Goal: Use online tool/utility: Utilize a website feature to perform a specific function

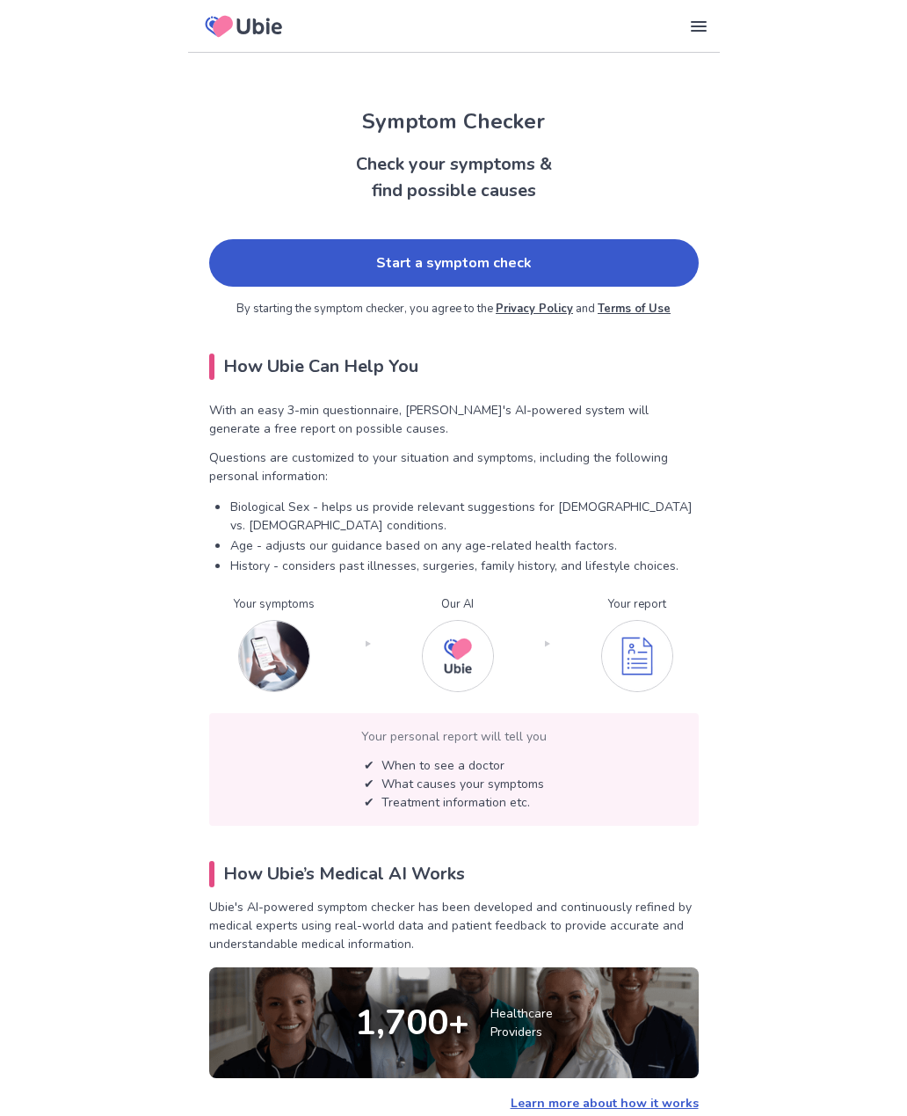
click at [517, 277] on link "Start a symptom check" at bounding box center [454, 262] width 490 height 47
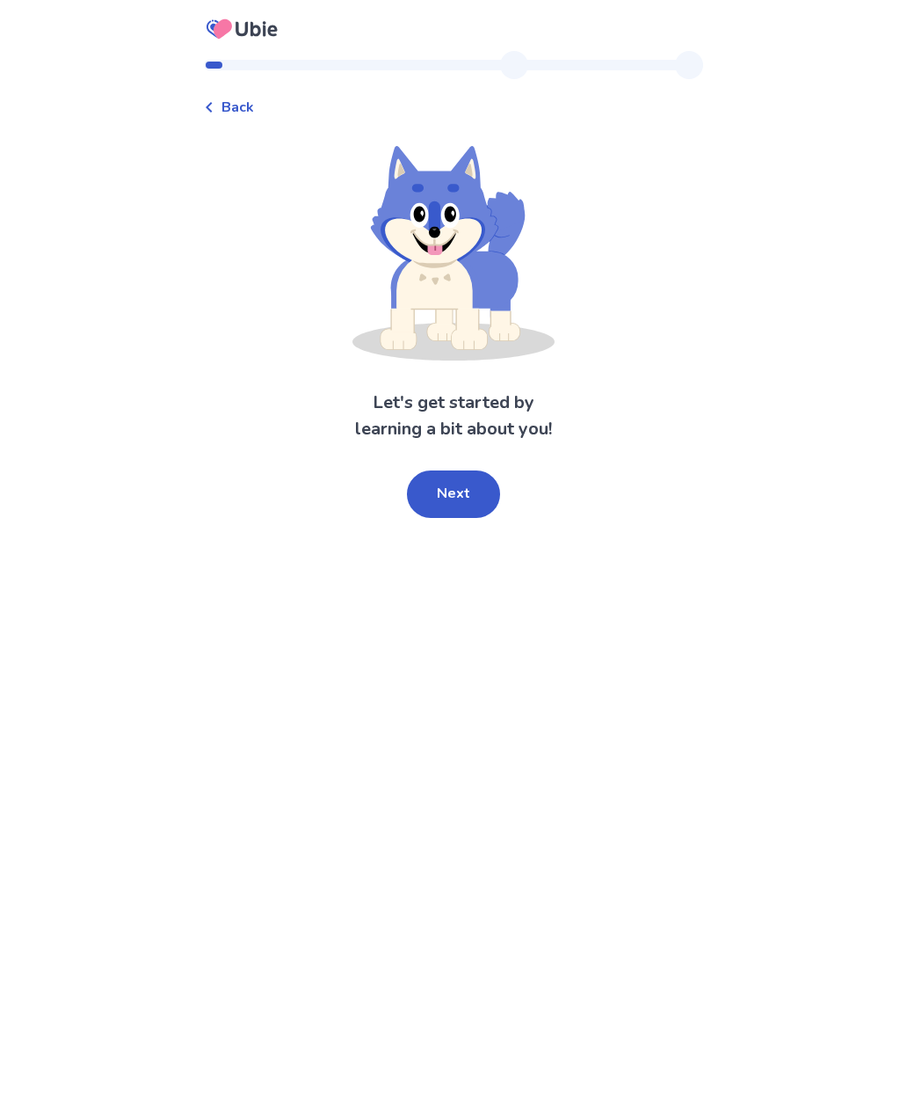
click at [460, 479] on button "Next" at bounding box center [453, 493] width 93 height 47
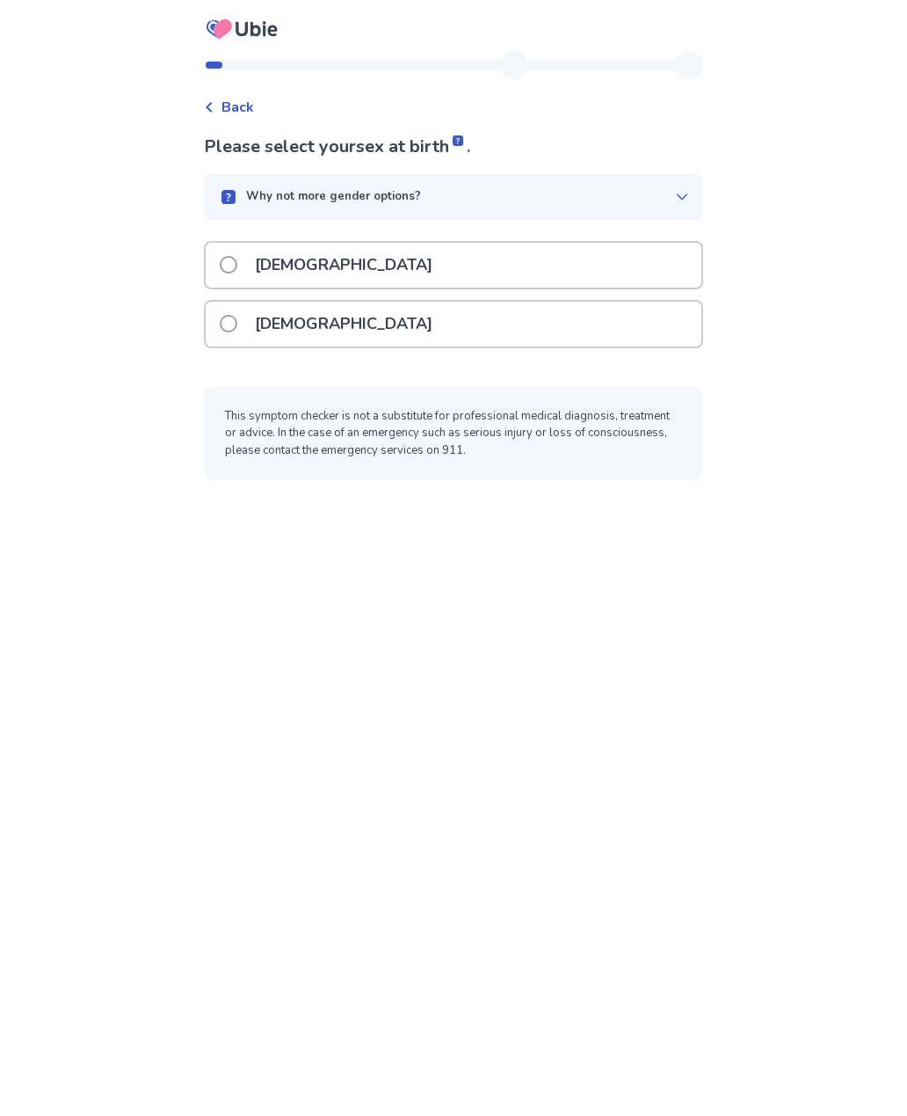
click at [237, 318] on span at bounding box center [229, 324] width 18 height 18
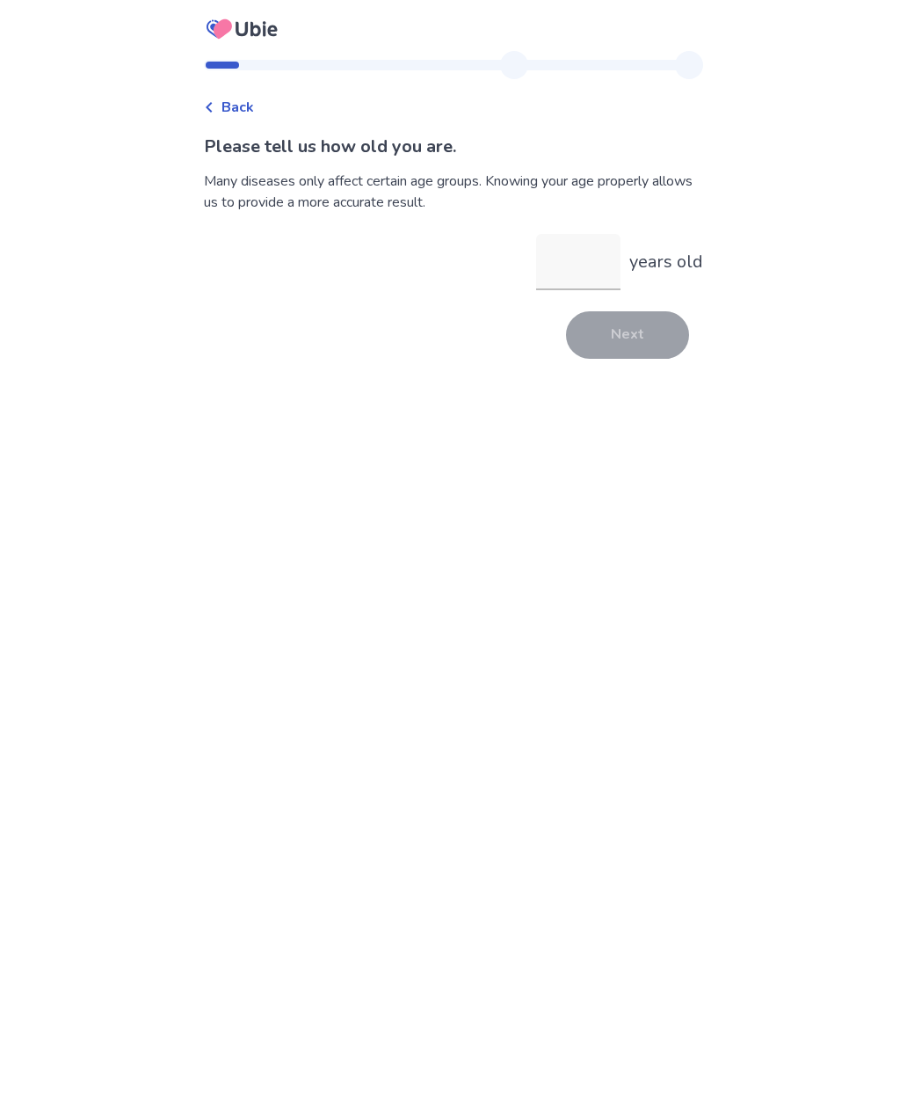
click at [586, 268] on input "years old" at bounding box center [578, 262] width 84 height 56
type input "**"
click at [639, 333] on button "Next" at bounding box center [627, 334] width 123 height 47
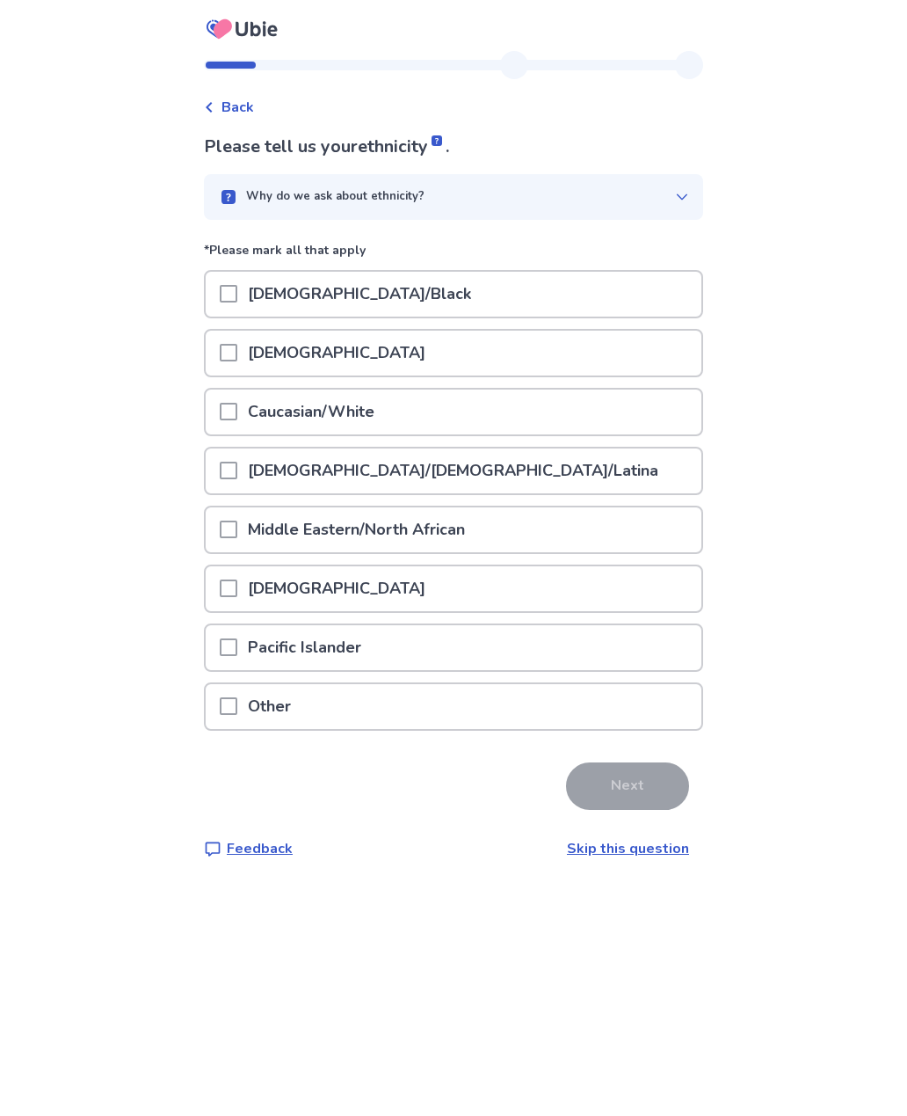
click at [237, 416] on span at bounding box center [229, 412] width 18 height 18
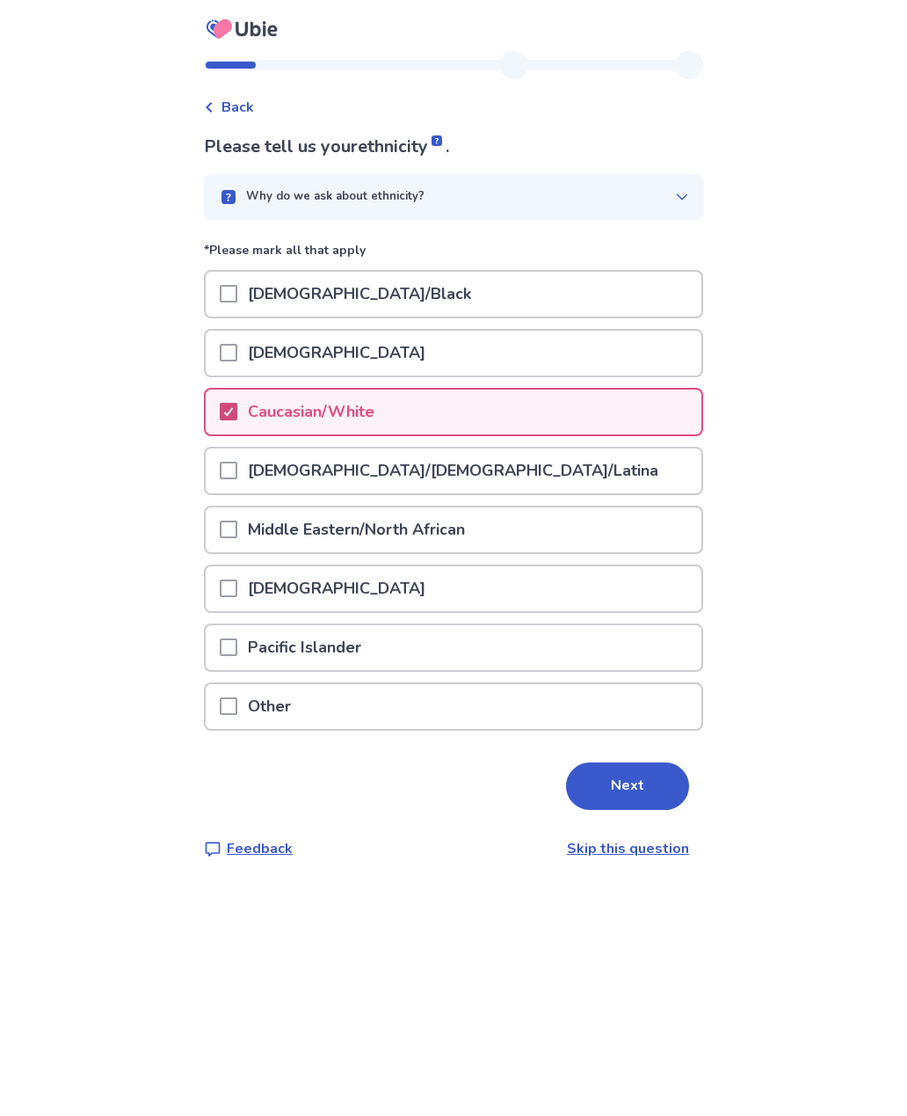
click at [633, 782] on button "Next" at bounding box center [627, 785] width 123 height 47
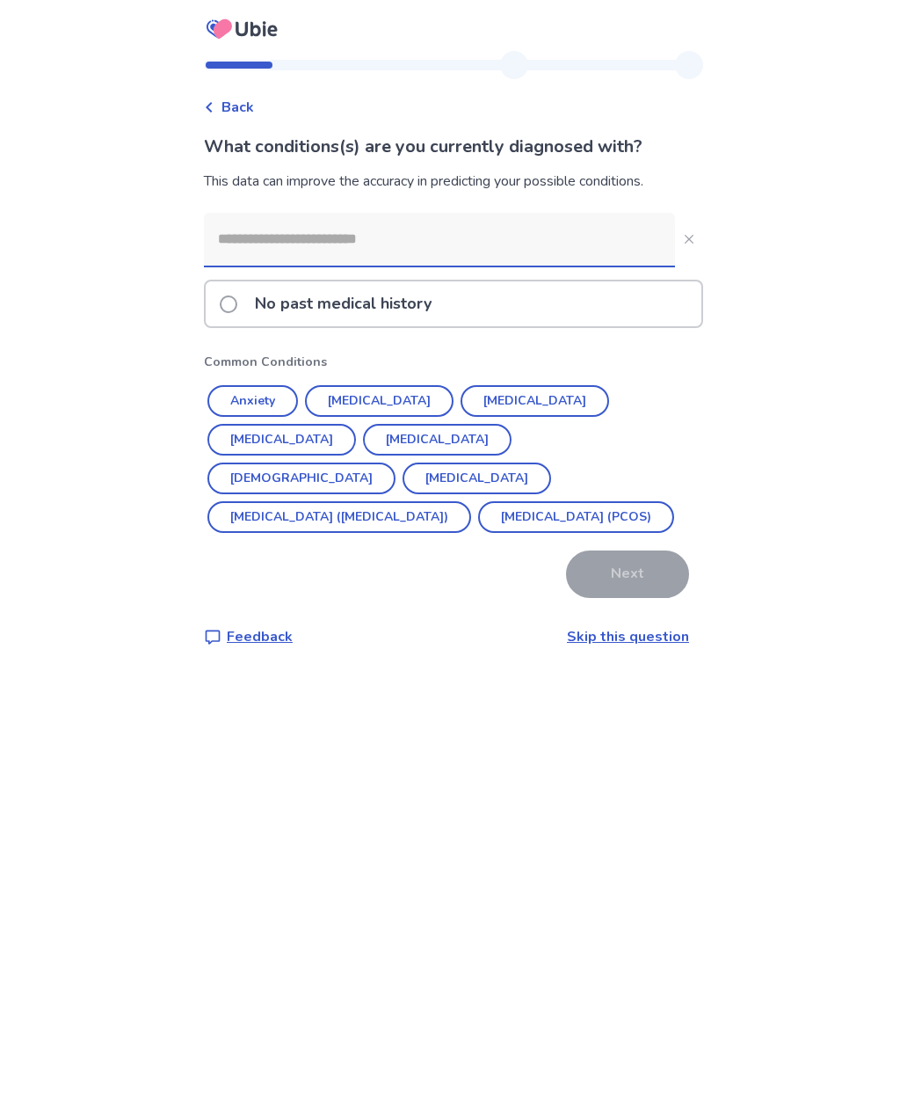
click at [367, 245] on input at bounding box center [439, 239] width 471 height 53
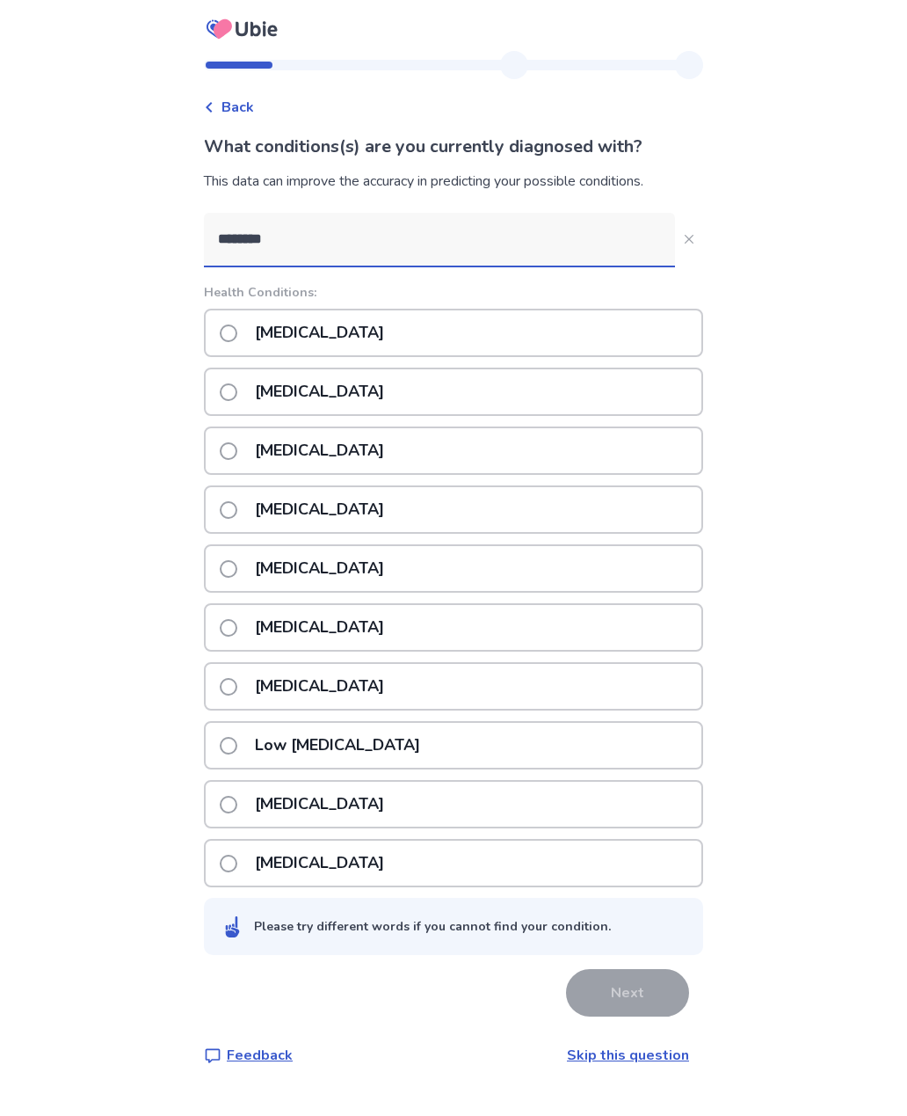
type input "********"
click at [237, 571] on span at bounding box center [229, 569] width 18 height 18
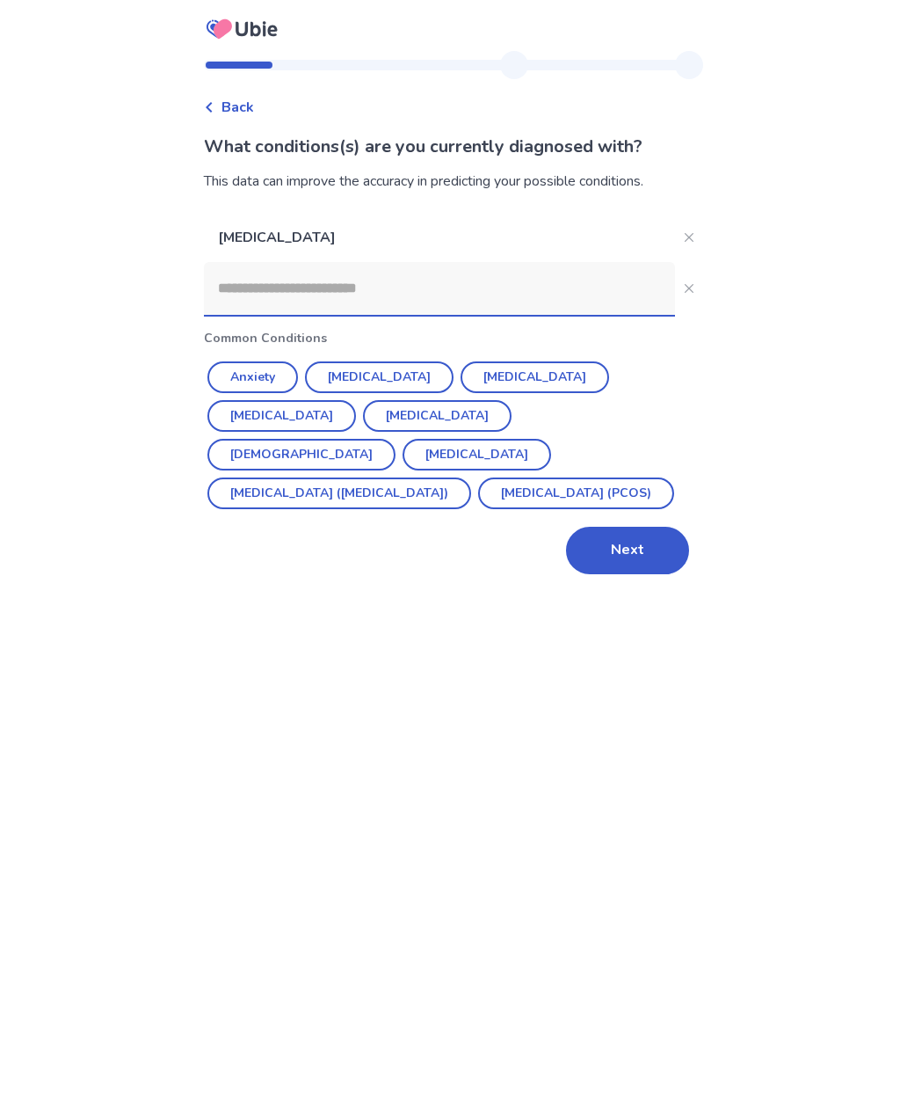
click at [379, 287] on input at bounding box center [439, 288] width 471 height 53
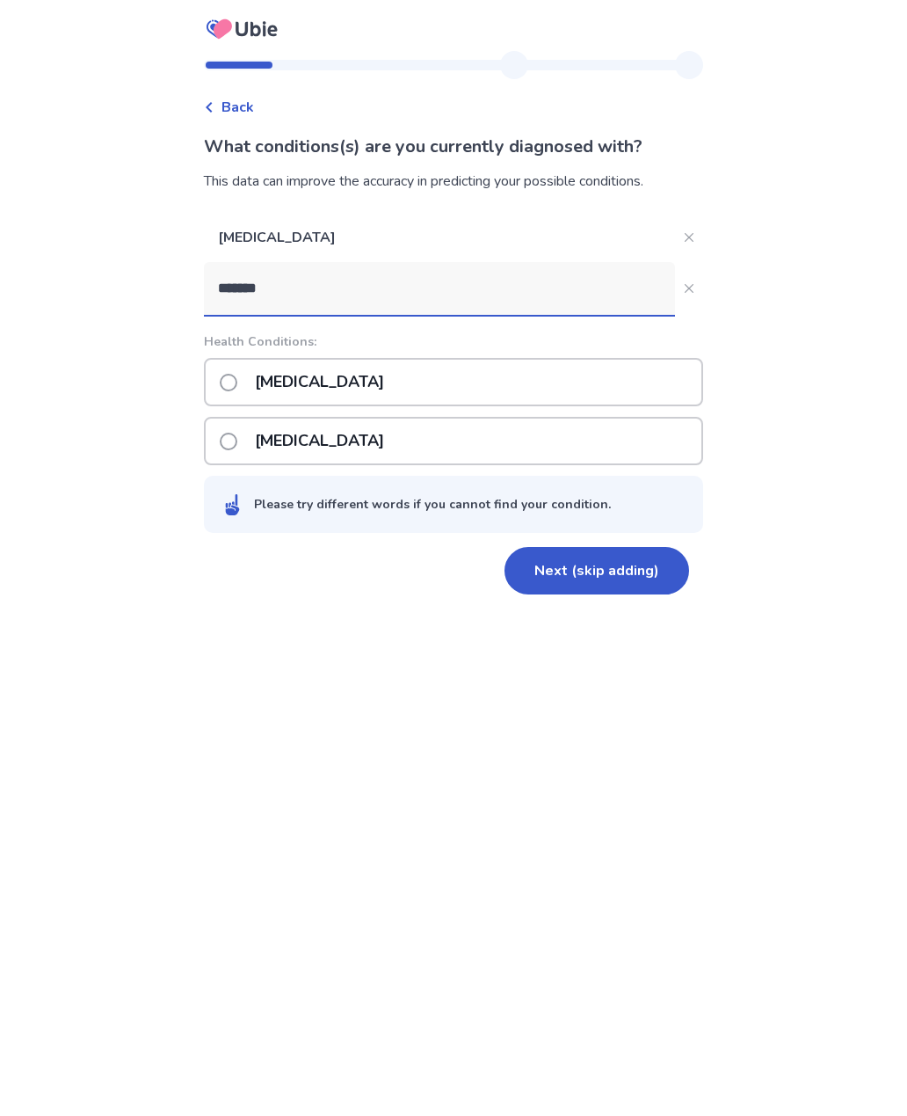
type input "*******"
click at [237, 383] on span at bounding box center [229, 383] width 18 height 18
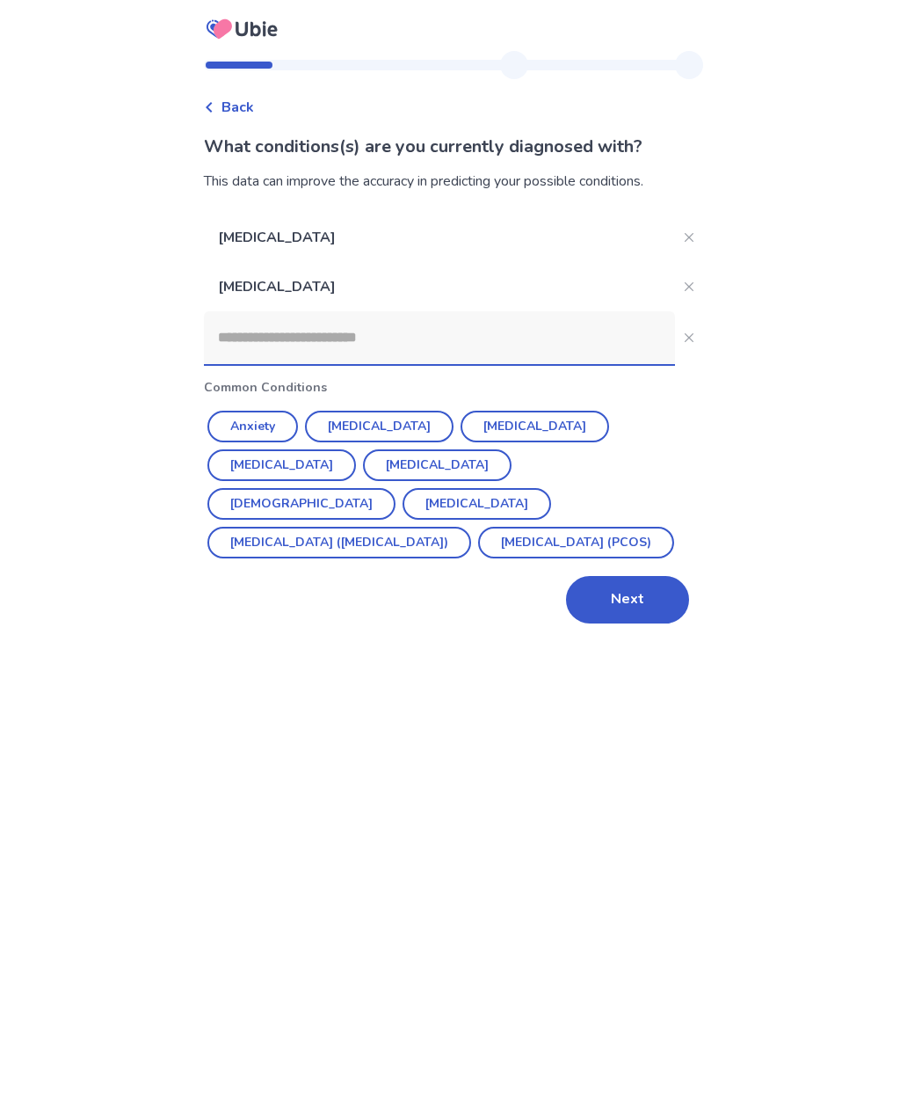
click at [638, 600] on button "Next" at bounding box center [627, 599] width 123 height 47
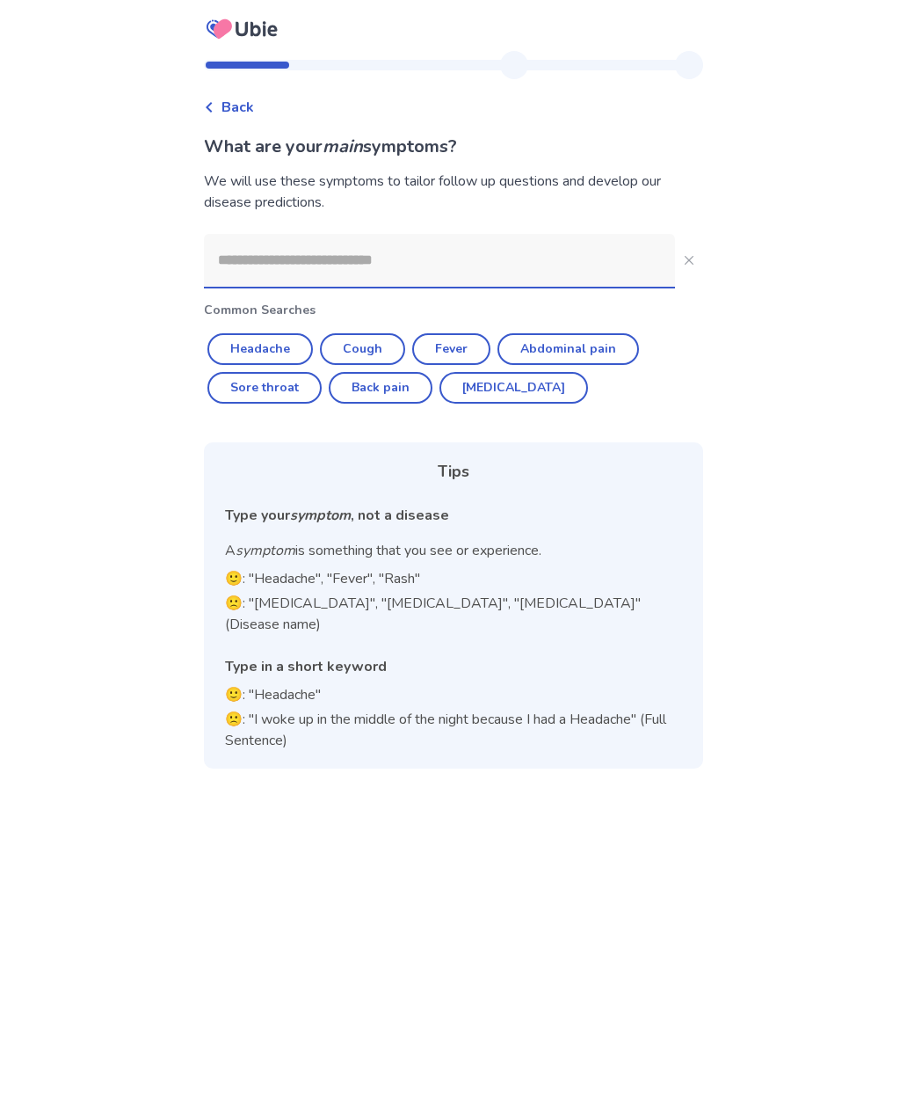
click at [382, 268] on input at bounding box center [439, 260] width 471 height 53
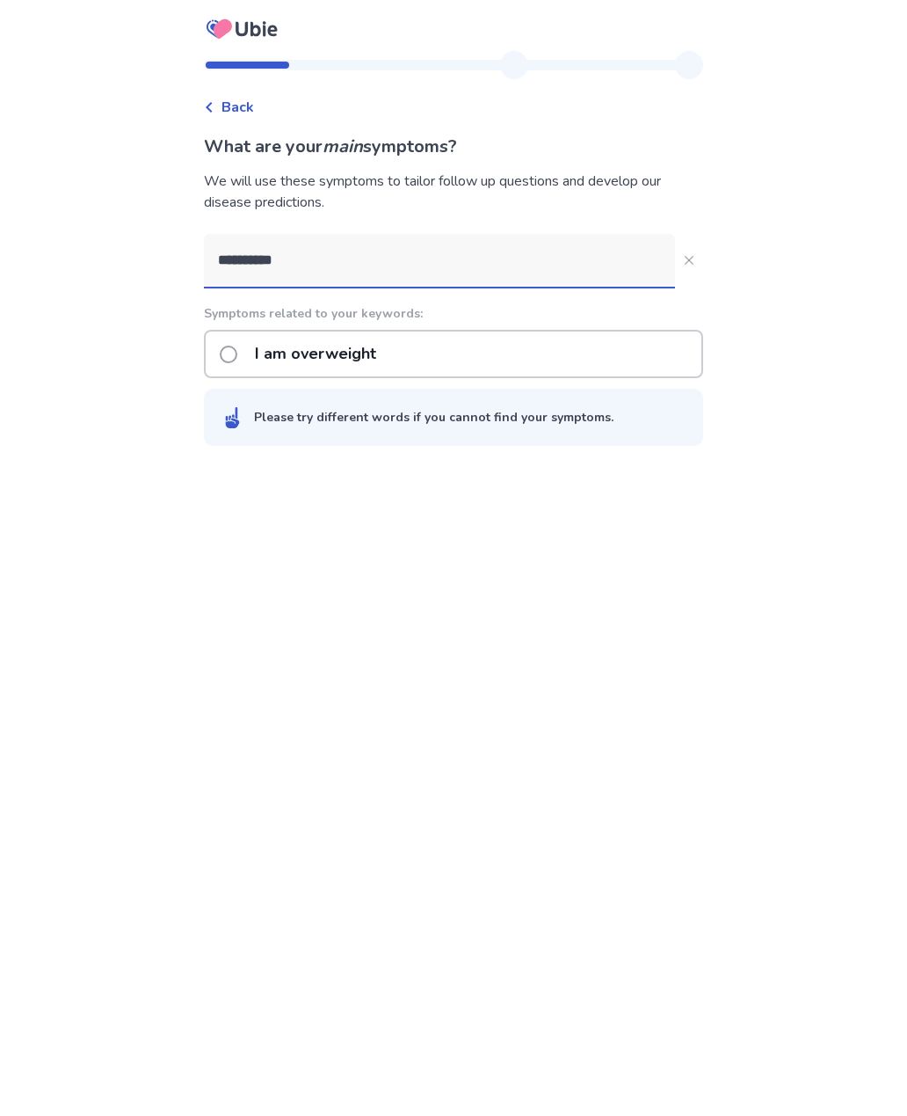
type input "**********"
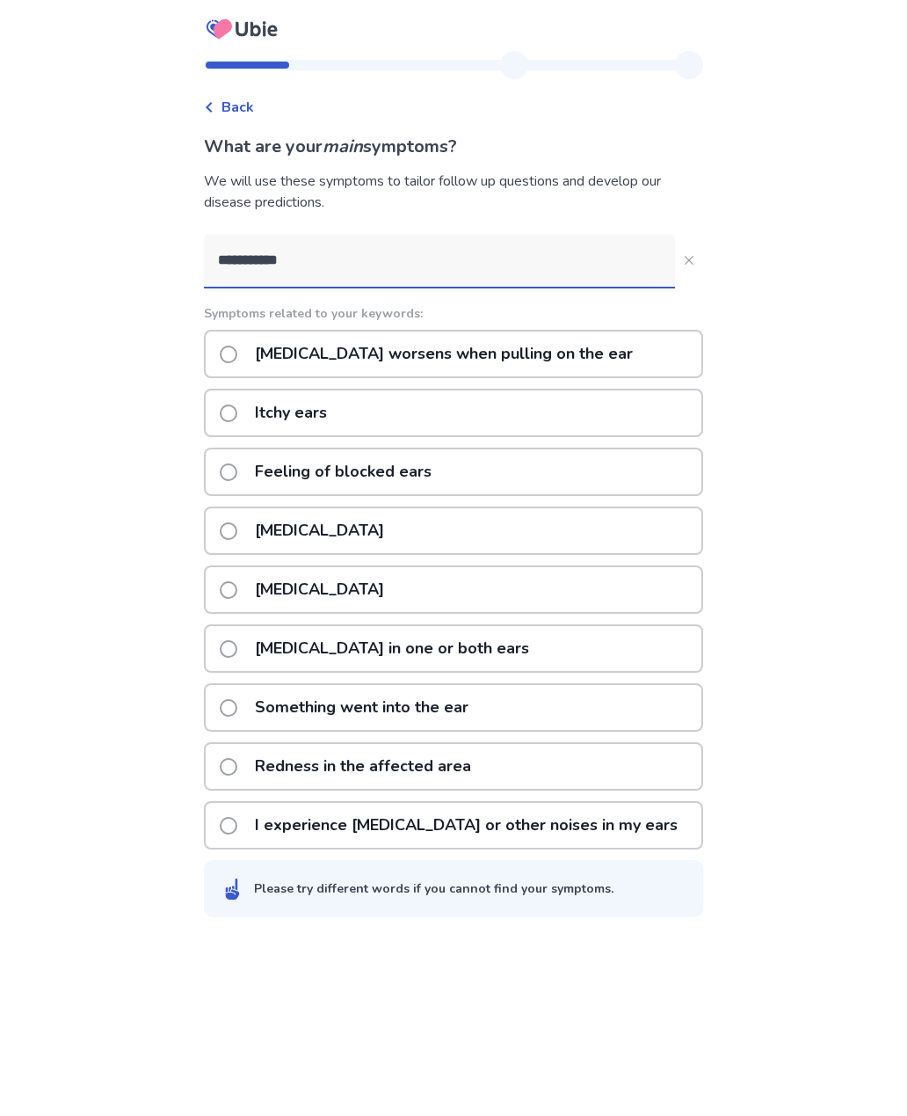
click at [237, 469] on span at bounding box center [229, 472] width 18 height 18
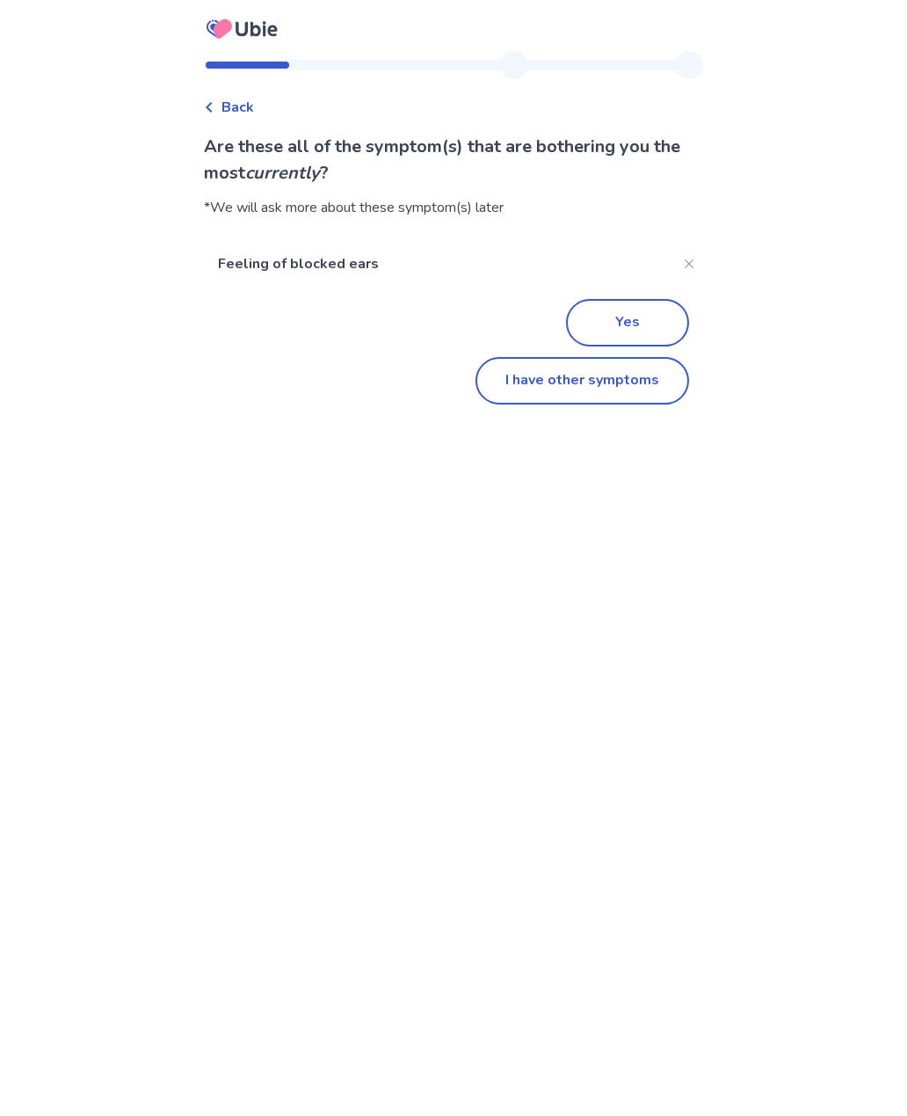
click at [637, 324] on button "Yes" at bounding box center [627, 322] width 123 height 47
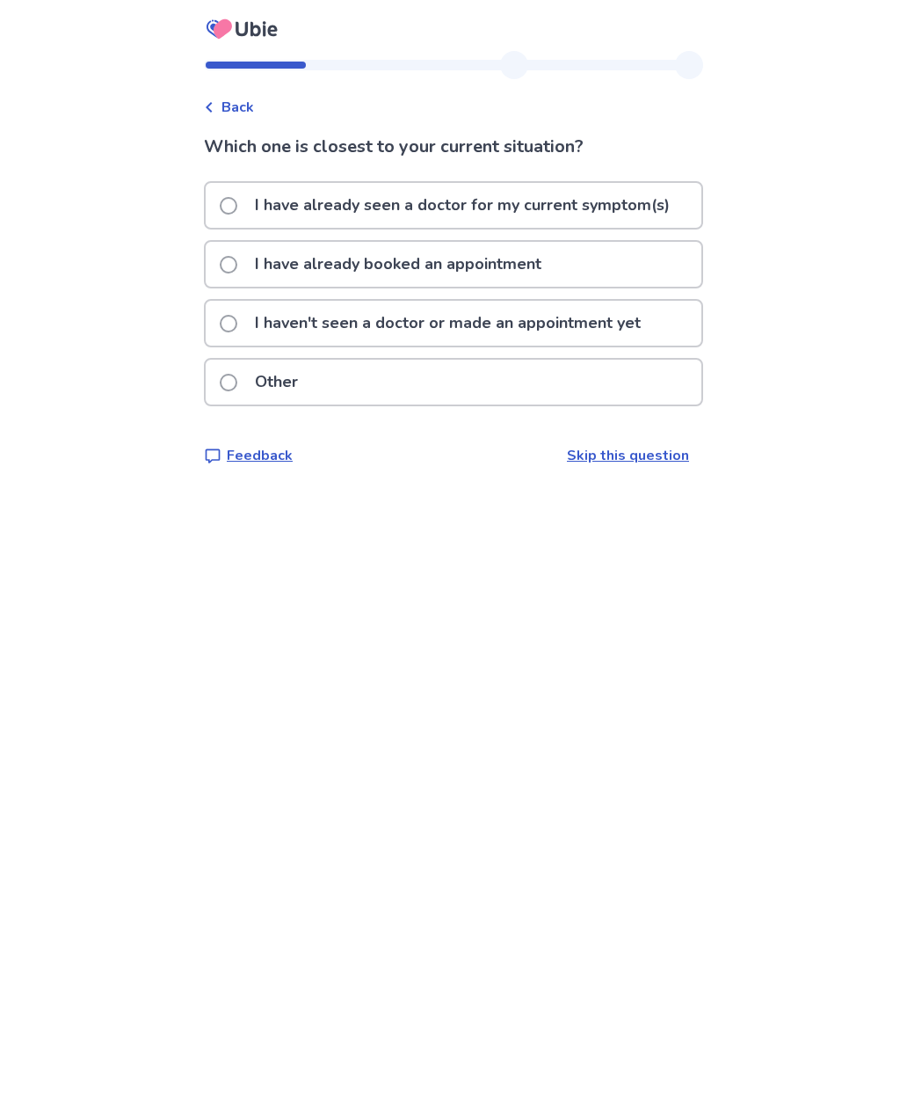
click at [237, 204] on span at bounding box center [229, 206] width 18 height 18
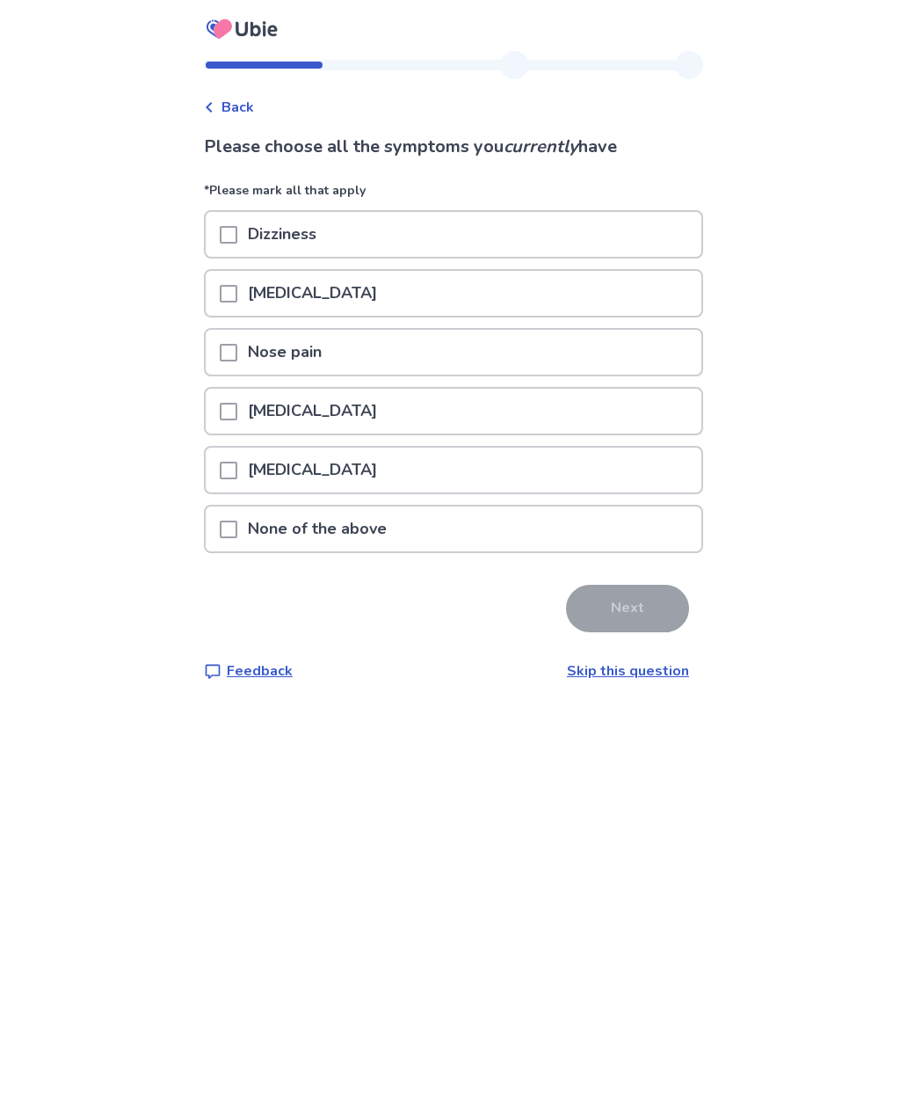
click at [237, 528] on span at bounding box center [229, 529] width 18 height 18
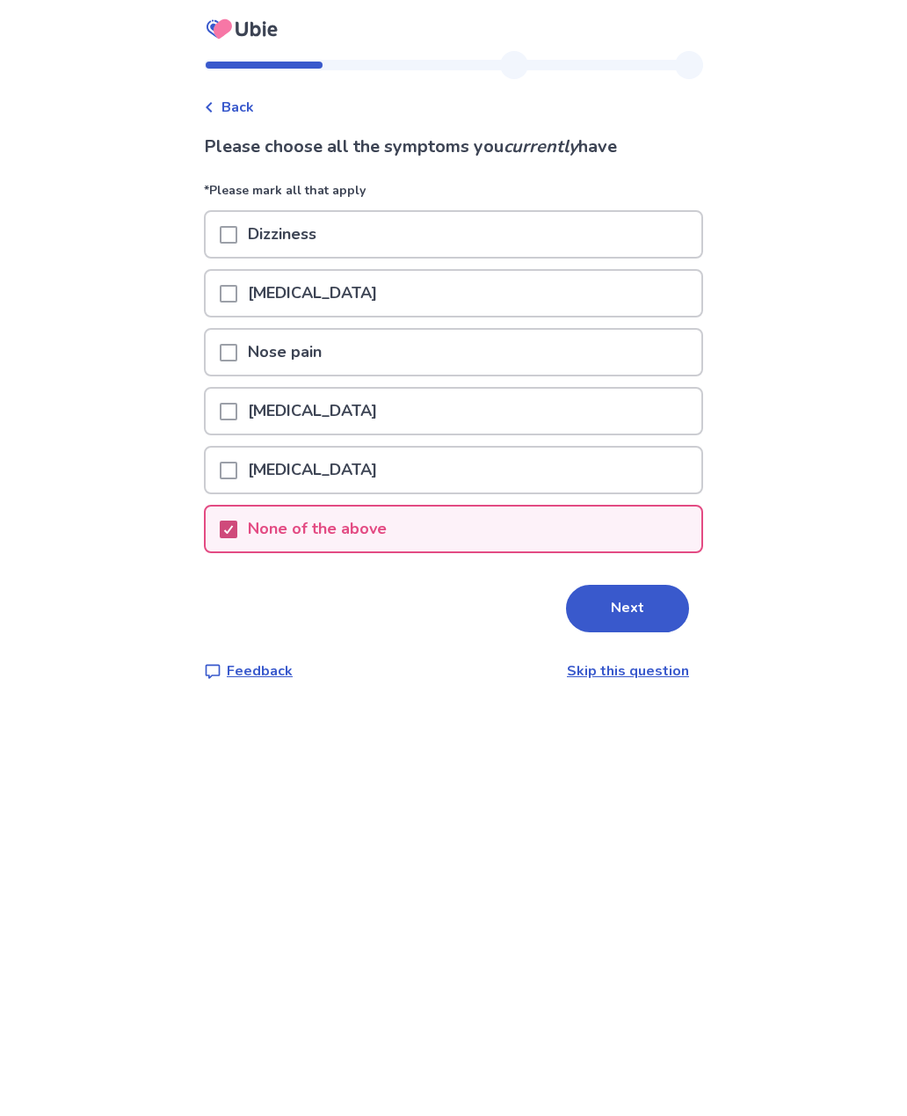
click at [634, 609] on button "Next" at bounding box center [627, 608] width 123 height 47
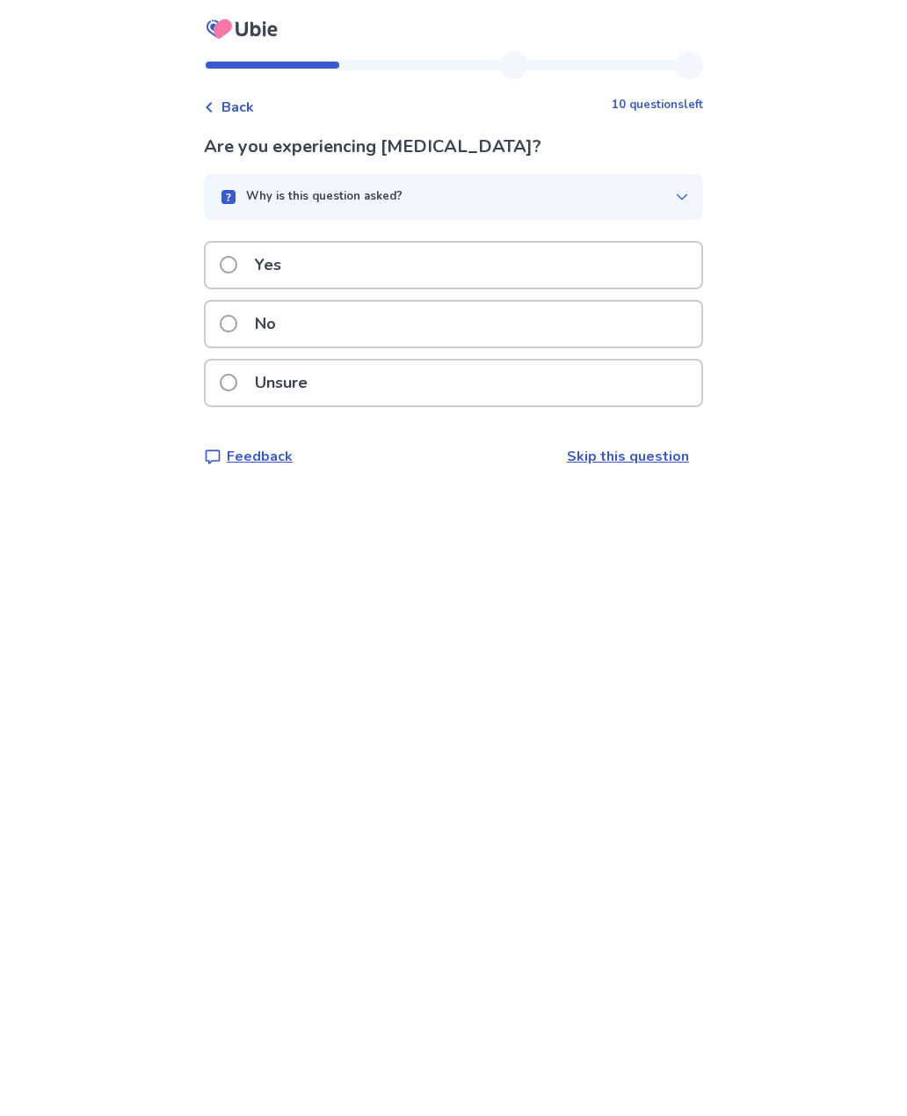
click at [236, 318] on span at bounding box center [229, 324] width 18 height 18
click at [237, 321] on span at bounding box center [229, 324] width 18 height 18
click at [237, 318] on span at bounding box center [229, 324] width 18 height 18
click at [237, 273] on span at bounding box center [229, 265] width 18 height 18
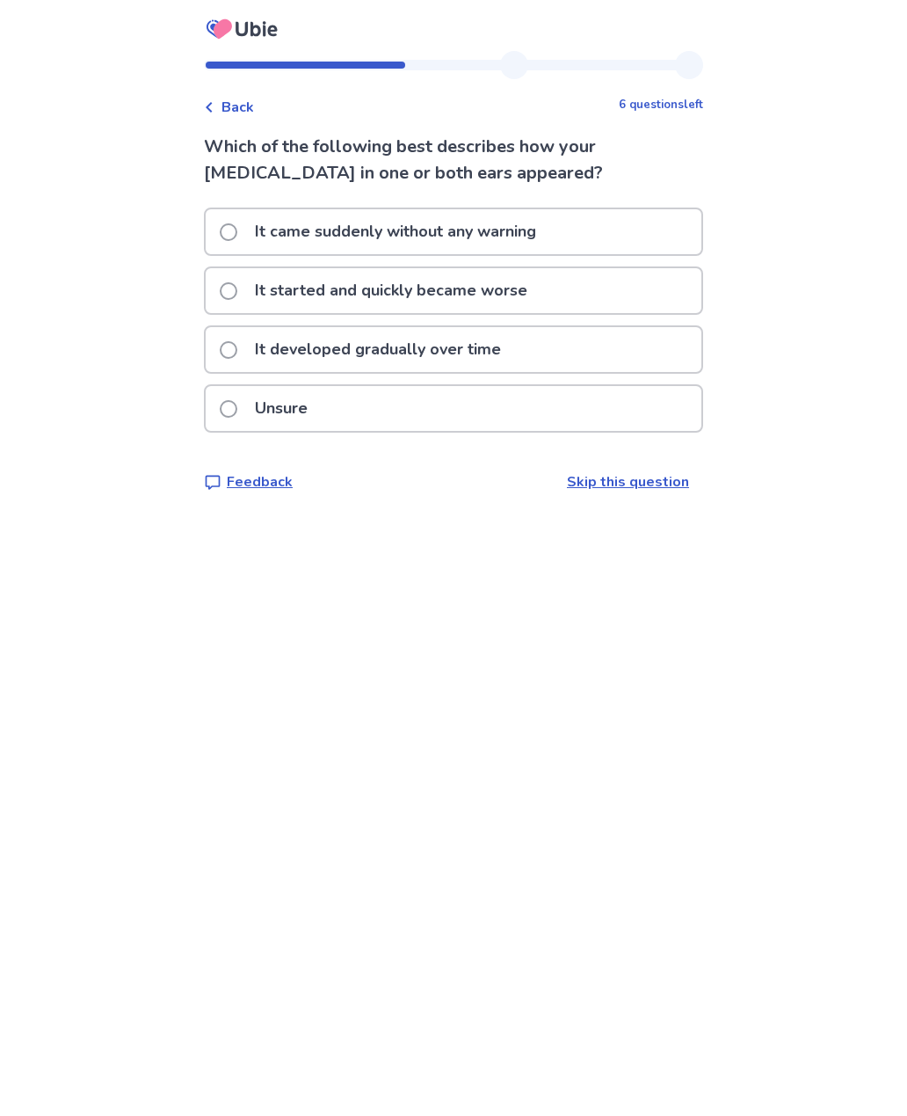
click at [237, 346] on span at bounding box center [229, 350] width 18 height 18
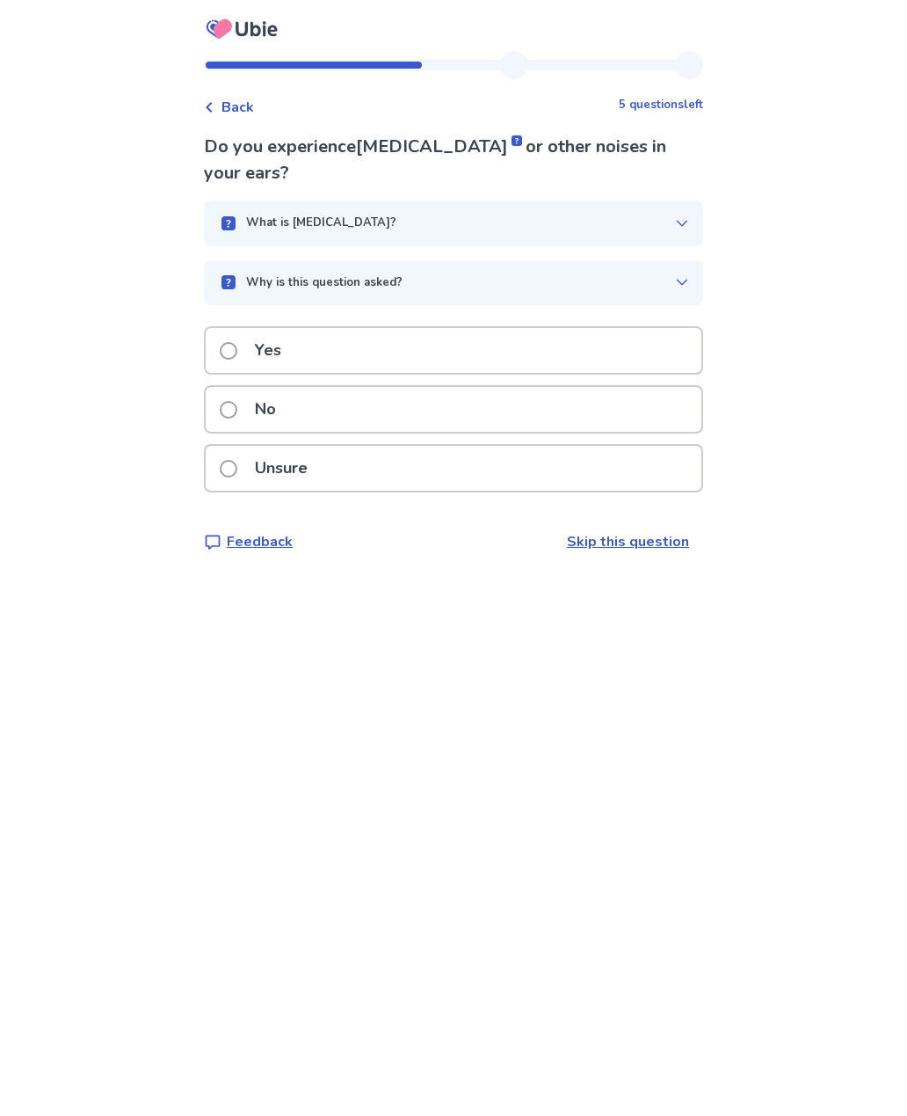
click at [237, 401] on span at bounding box center [229, 410] width 18 height 18
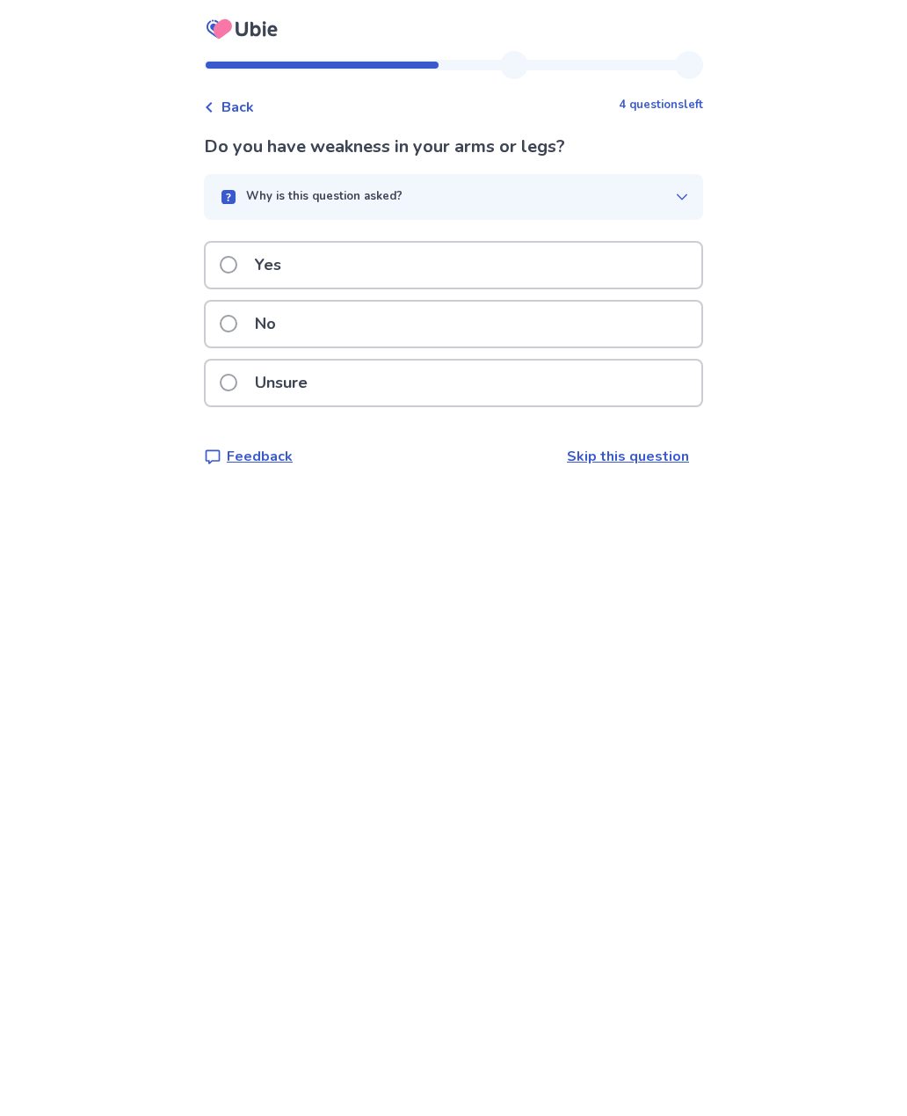
click at [237, 317] on span at bounding box center [229, 324] width 18 height 18
click at [237, 324] on span at bounding box center [229, 324] width 18 height 18
click at [237, 323] on span at bounding box center [229, 324] width 18 height 18
click at [237, 324] on span at bounding box center [229, 324] width 18 height 18
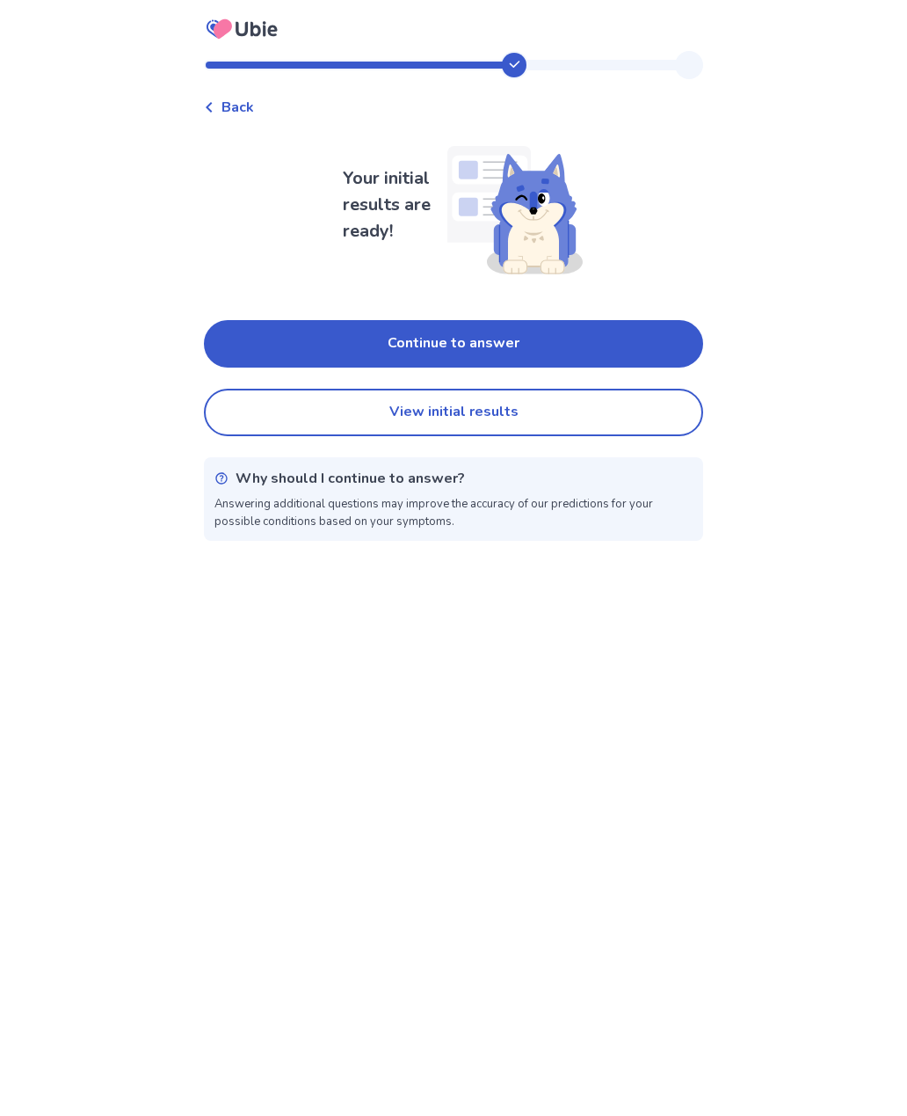
click at [486, 346] on button "Continue to answer" at bounding box center [453, 343] width 499 height 47
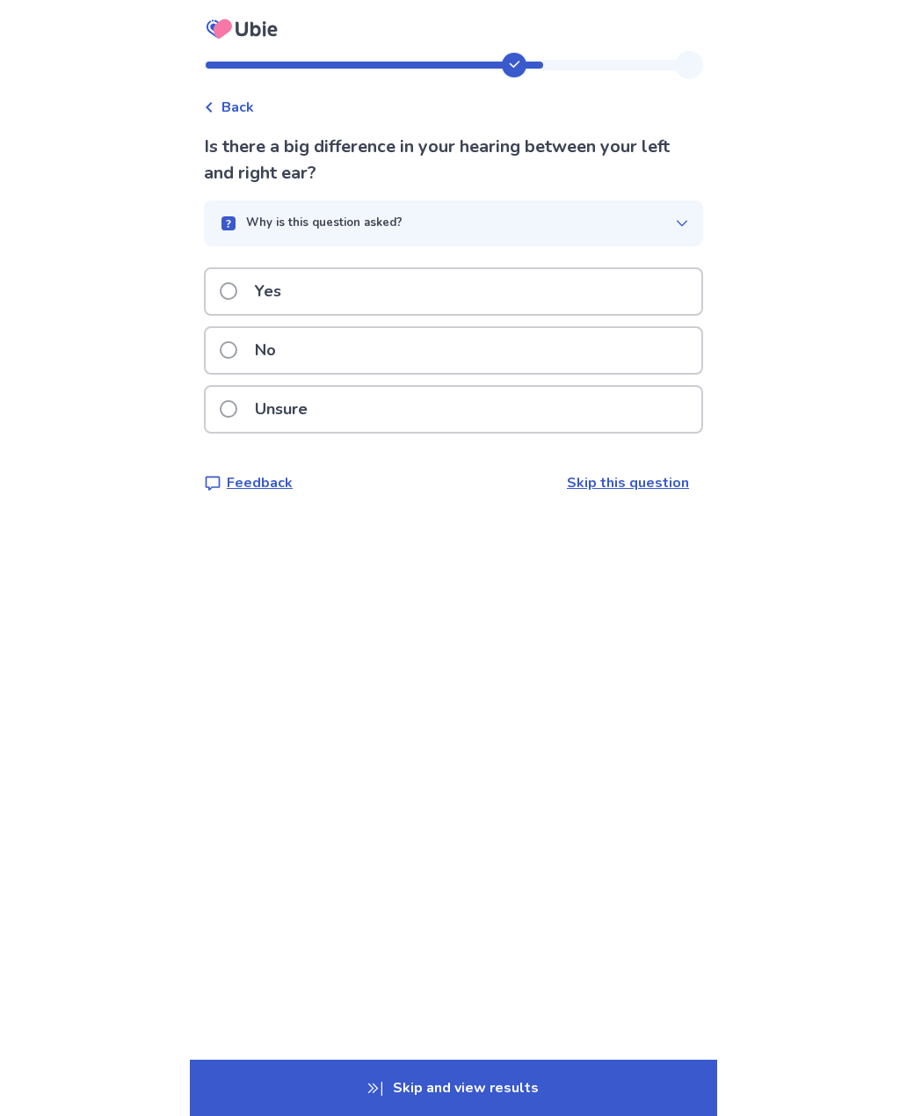
click at [237, 288] on span at bounding box center [229, 291] width 18 height 18
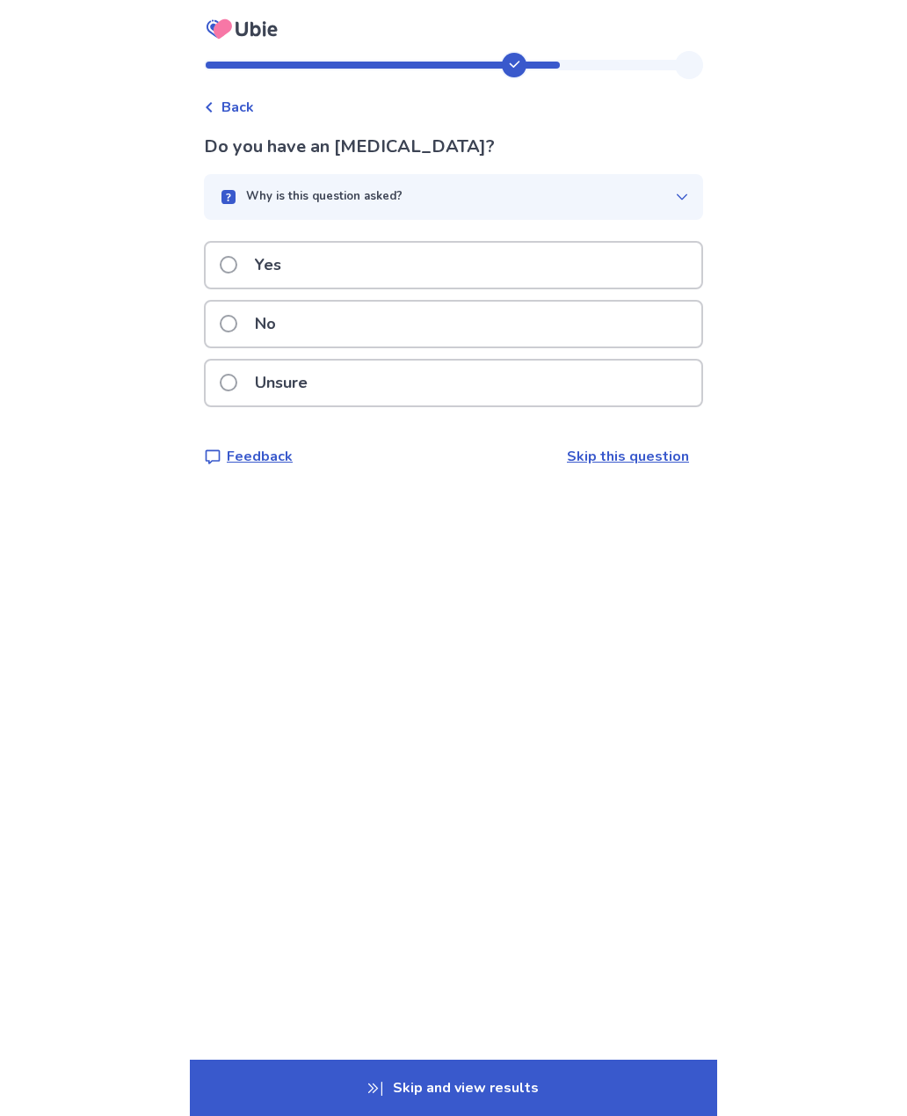
click at [237, 386] on span at bounding box center [229, 383] width 18 height 18
click at [236, 324] on span at bounding box center [229, 324] width 18 height 18
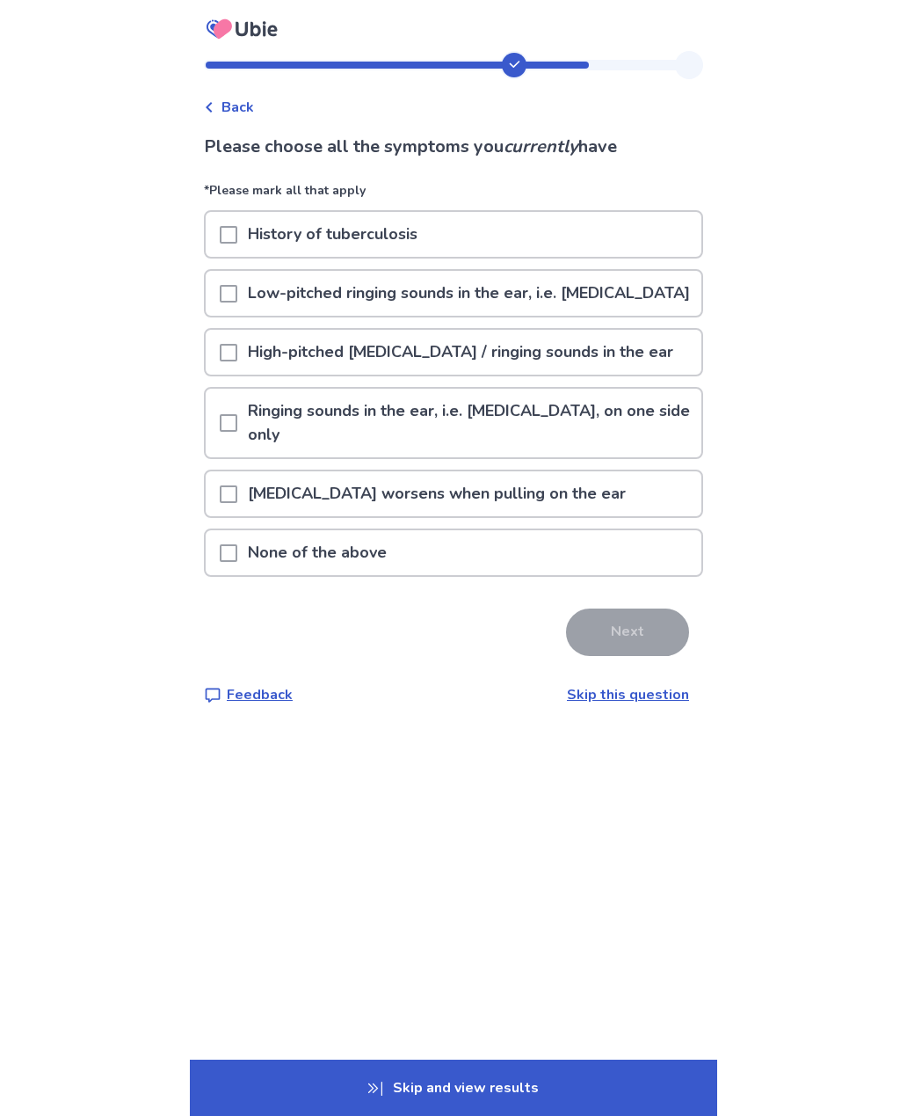
click at [237, 544] on span at bounding box center [229, 553] width 18 height 18
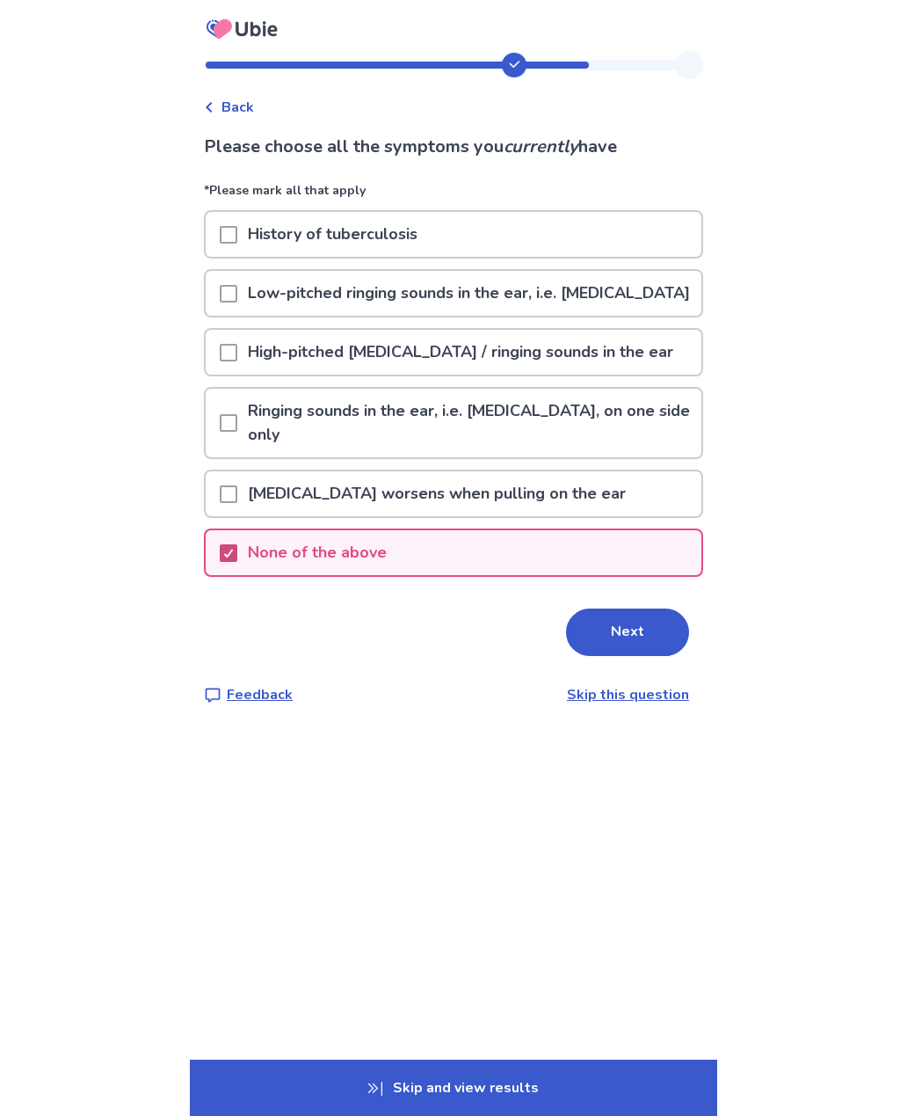
click at [637, 608] on button "Next" at bounding box center [627, 631] width 123 height 47
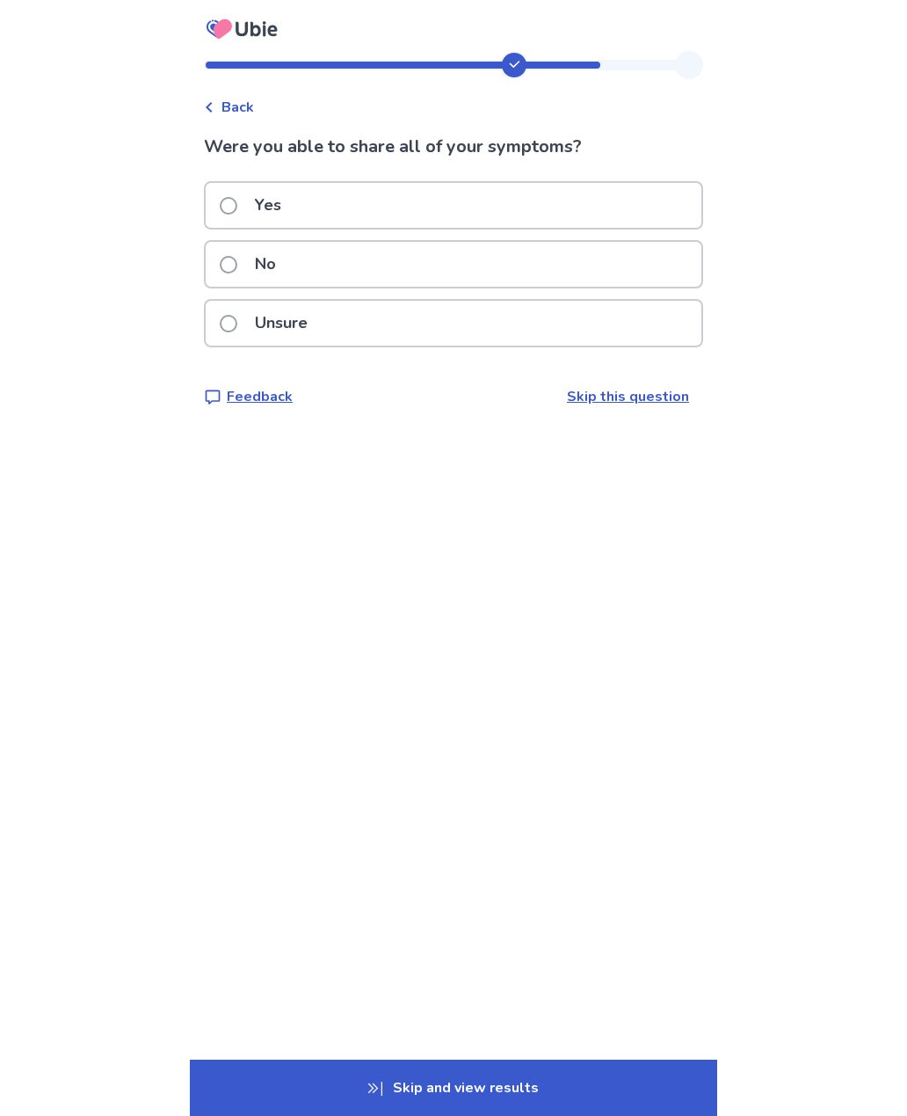
click at [237, 258] on span at bounding box center [229, 265] width 18 height 18
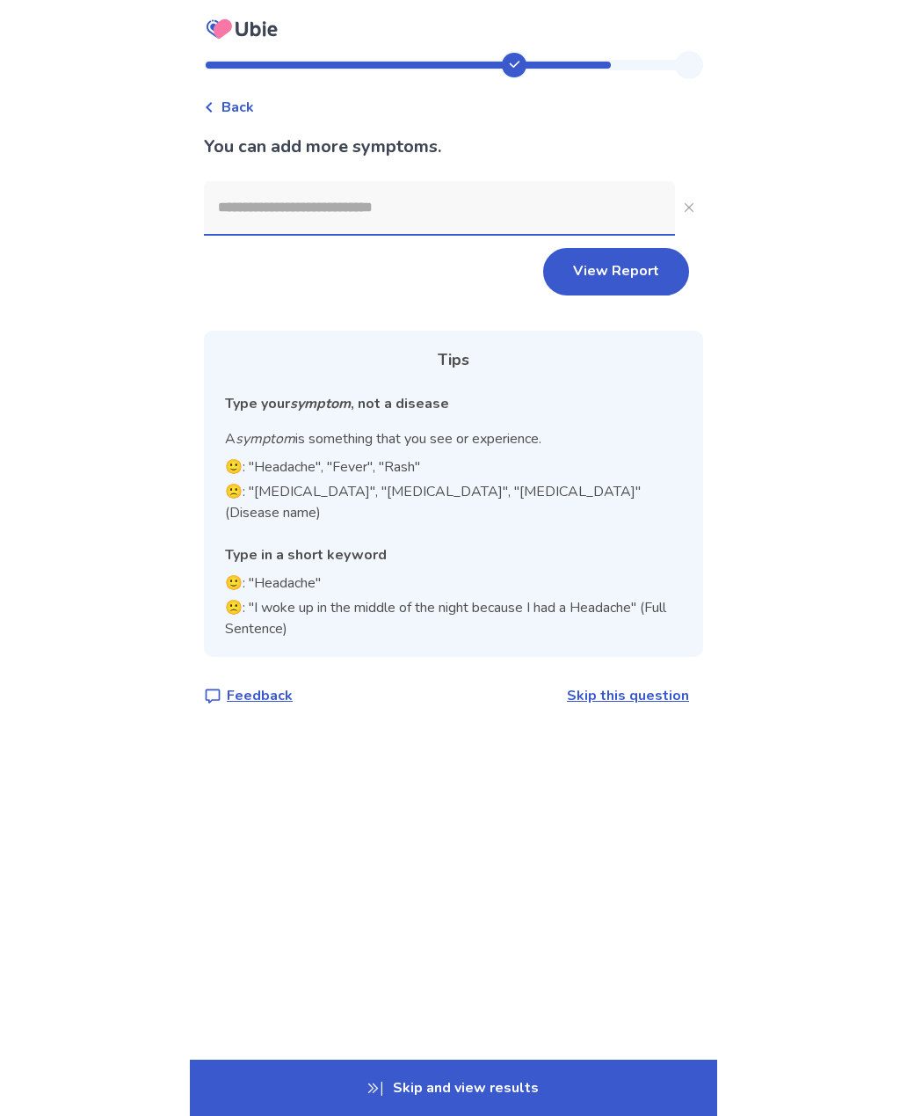
click at [393, 212] on input at bounding box center [439, 207] width 471 height 53
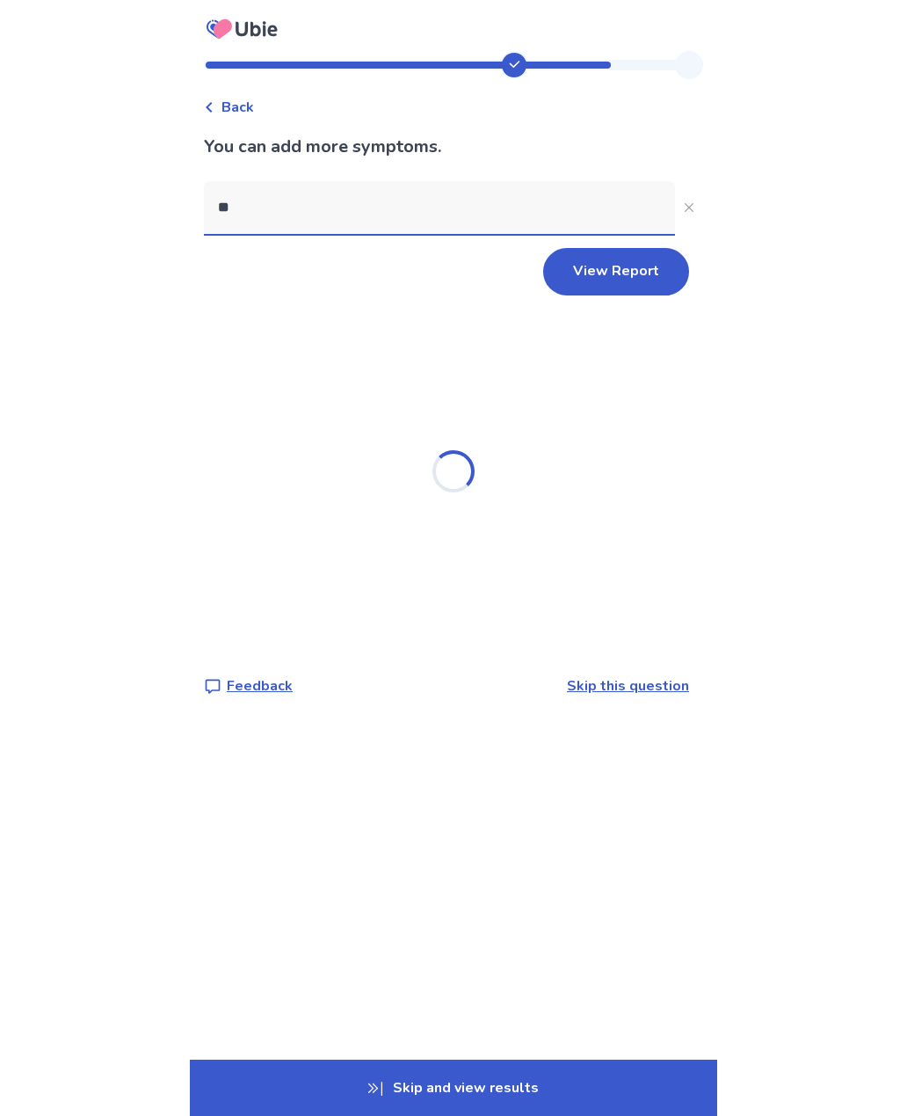
type input "*"
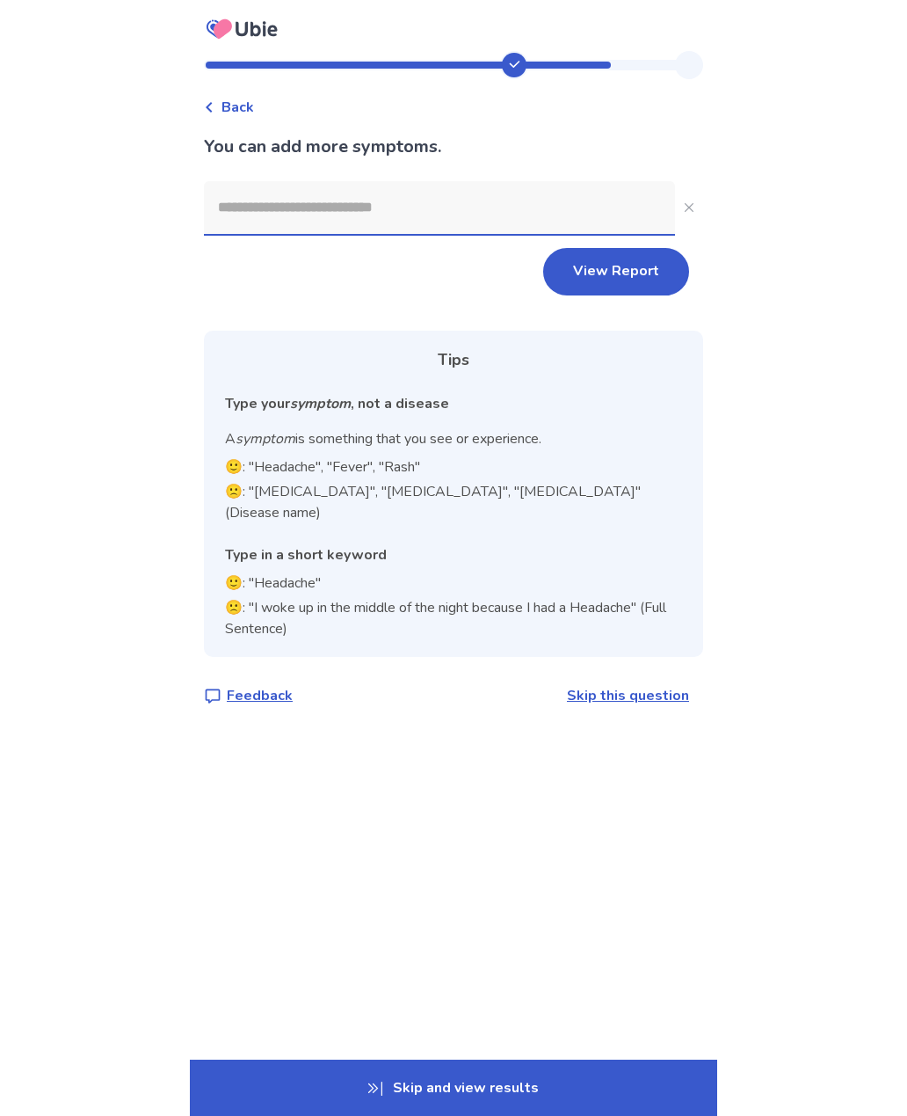
click at [641, 686] on link "Skip this question" at bounding box center [628, 695] width 122 height 19
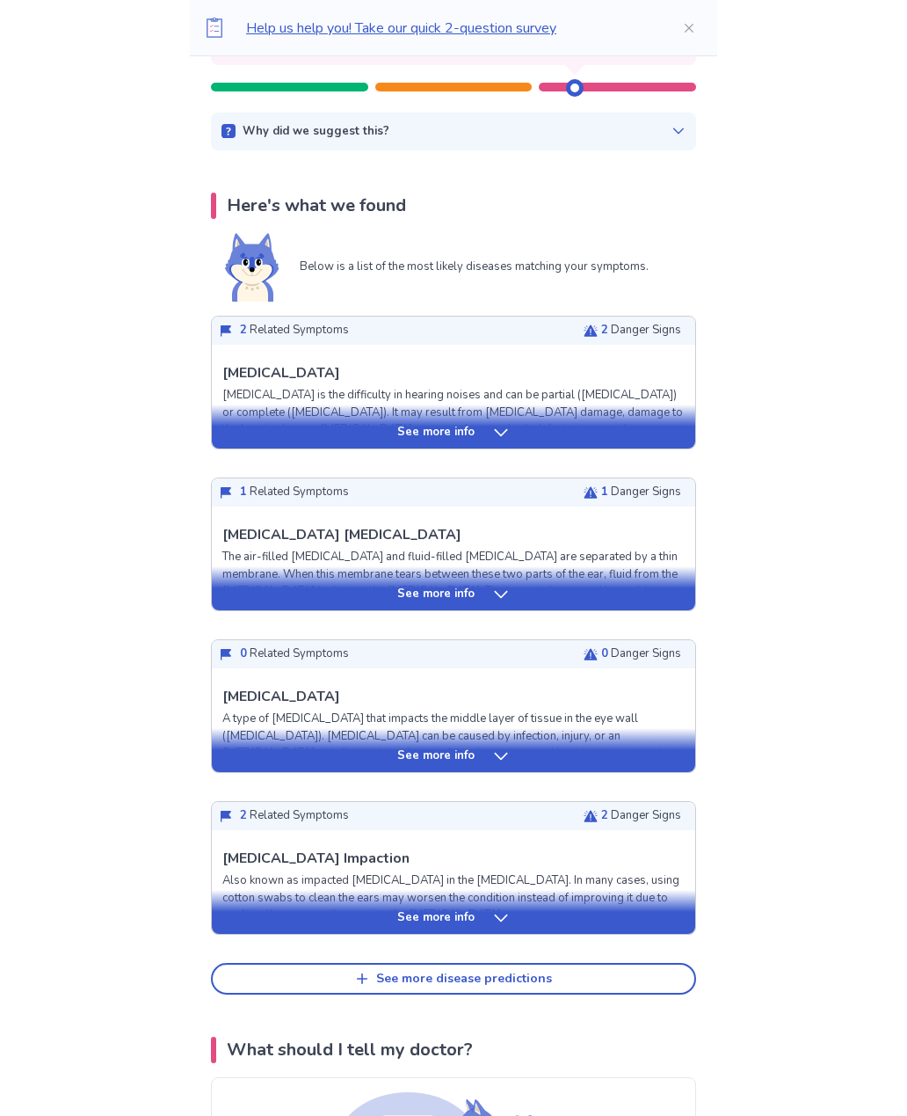
scroll to position [243, 0]
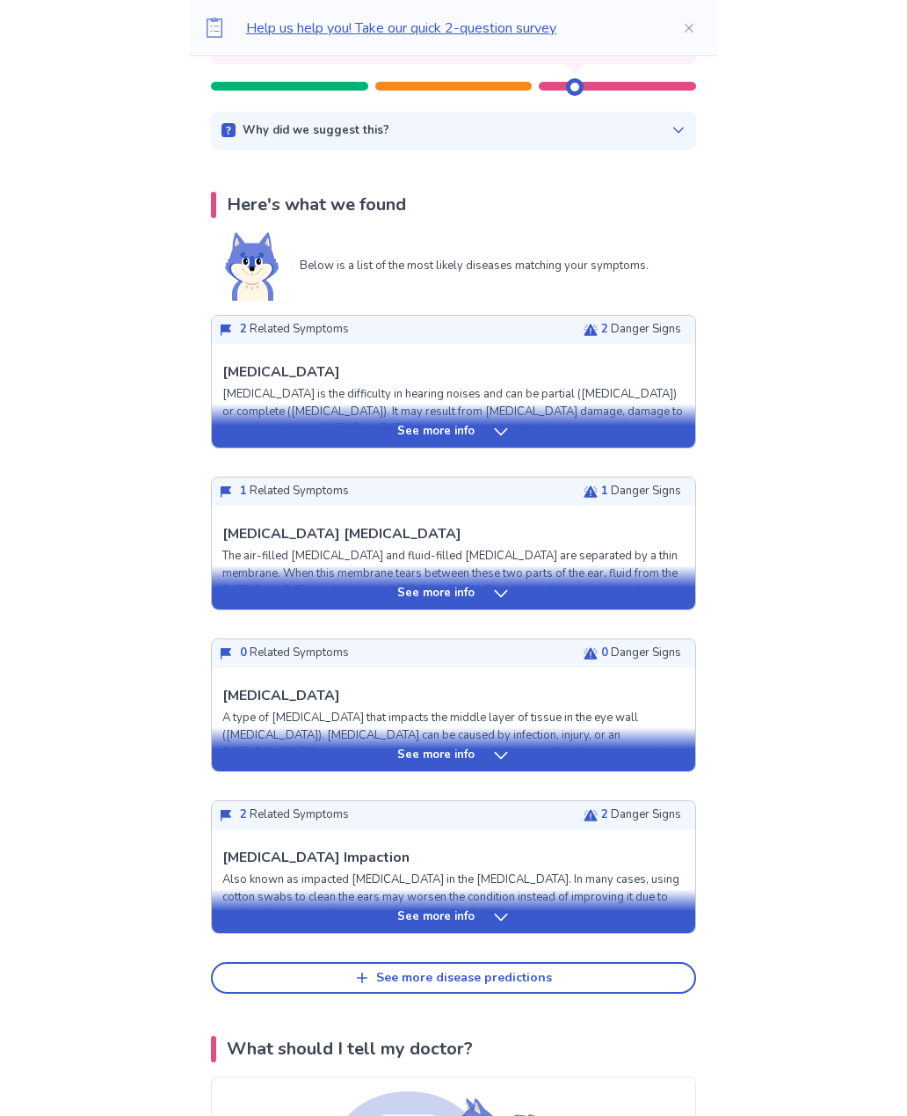
click at [501, 592] on icon at bounding box center [501, 594] width 18 height 18
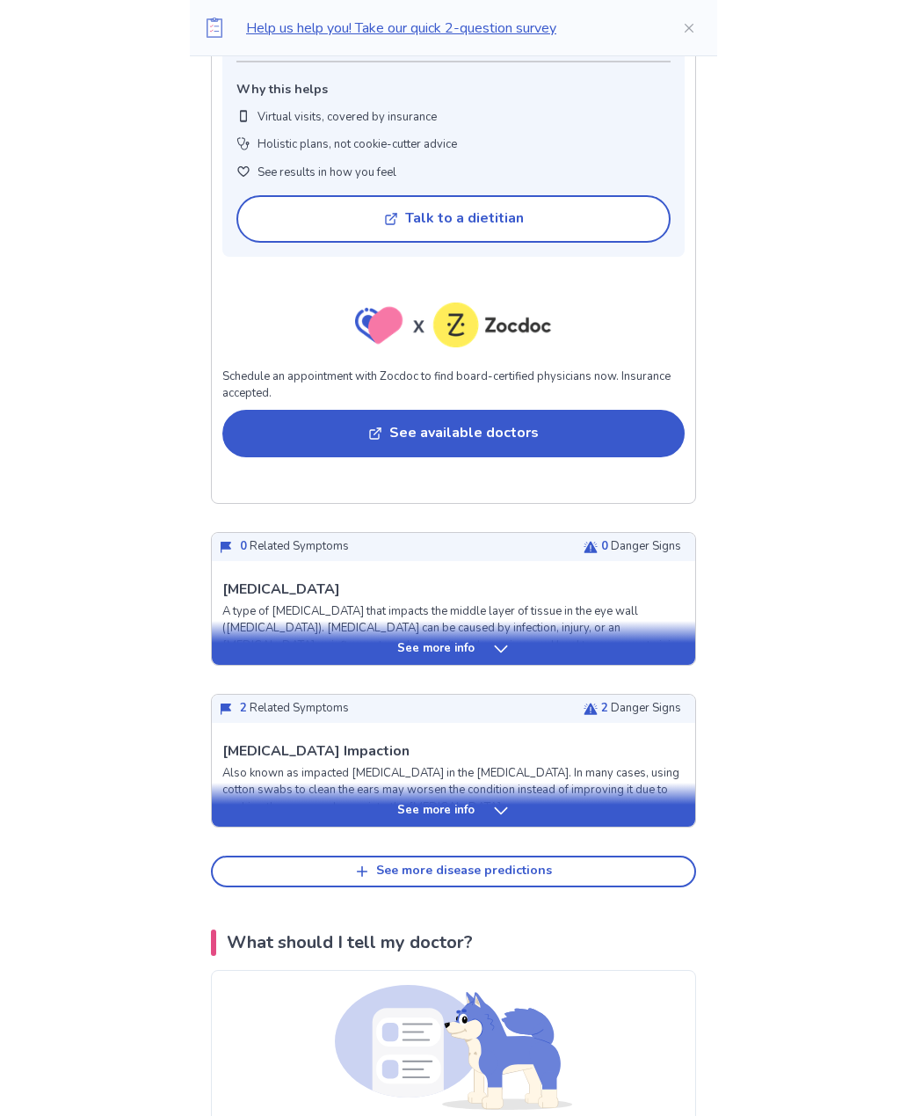
scroll to position [1591, 0]
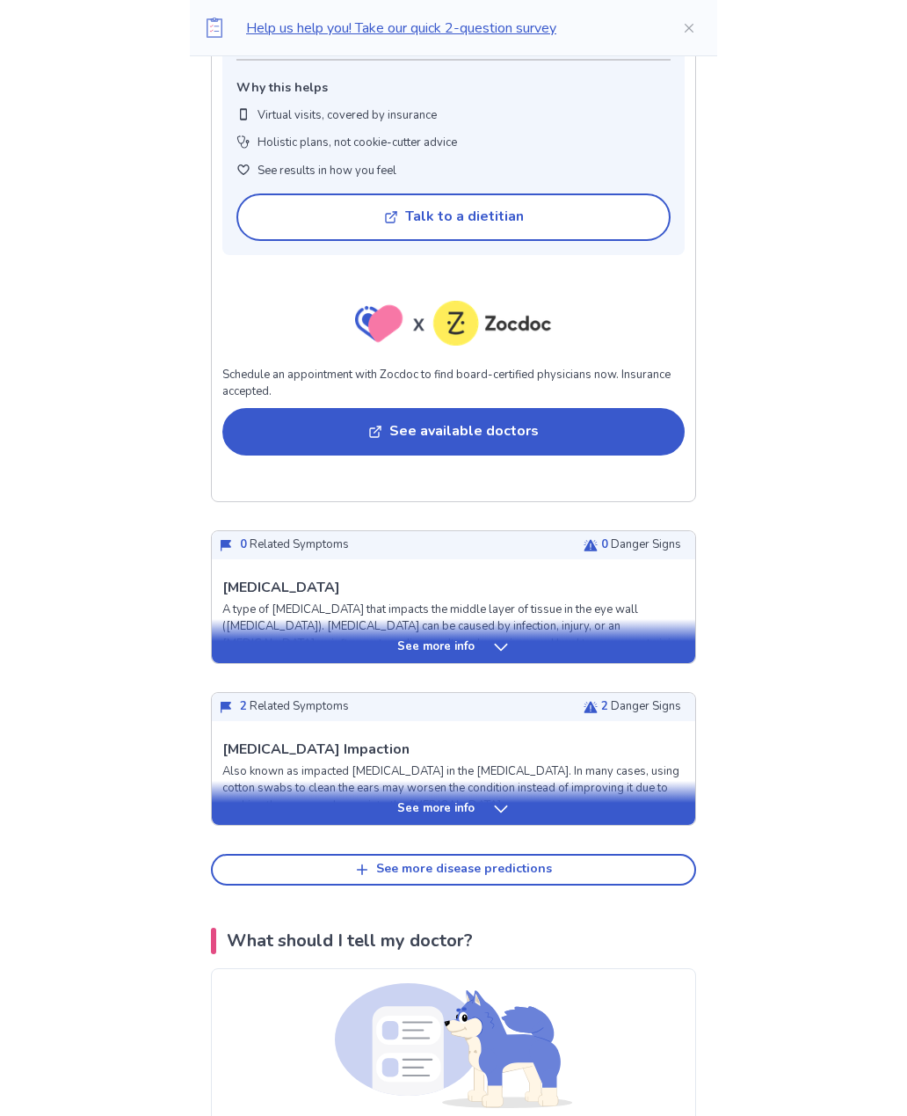
click at [514, 801] on div "See more info" at bounding box center [454, 810] width 484 height 18
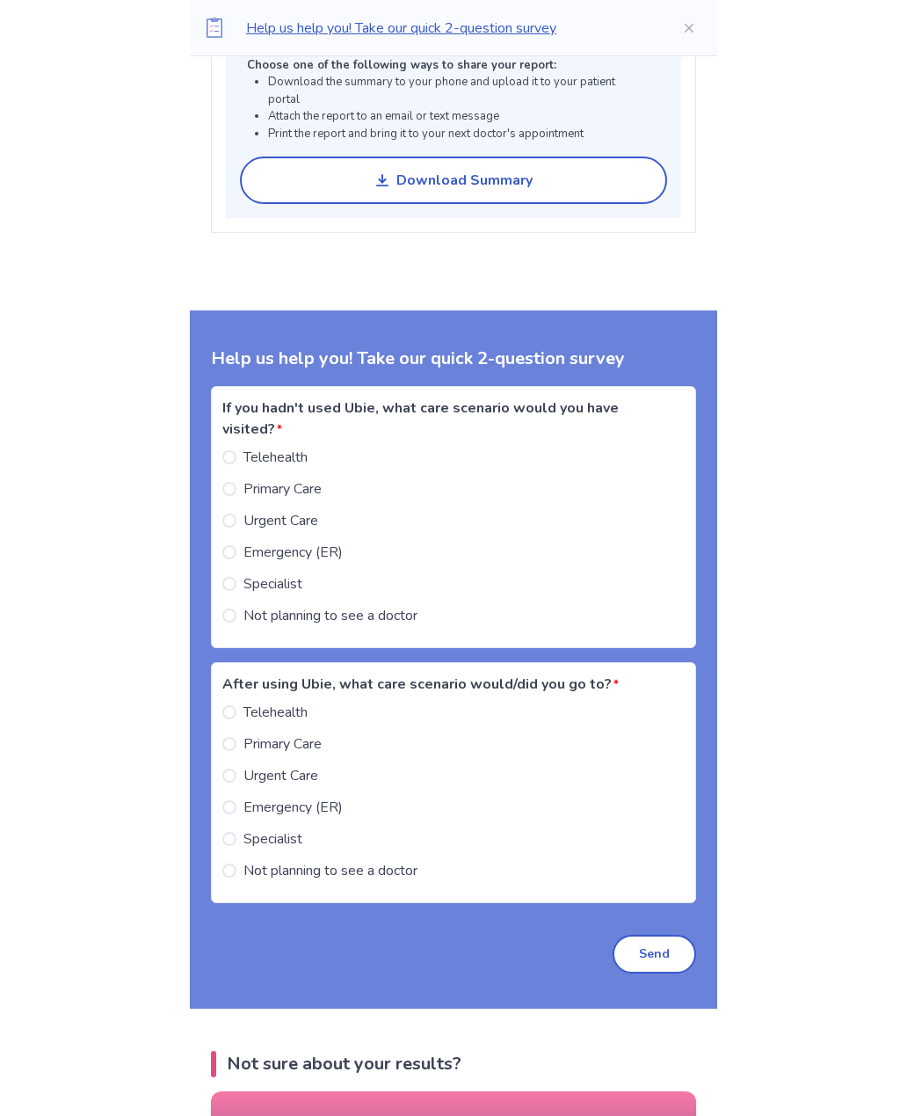
scroll to position [3964, 0]
